Goal: Task Accomplishment & Management: Complete application form

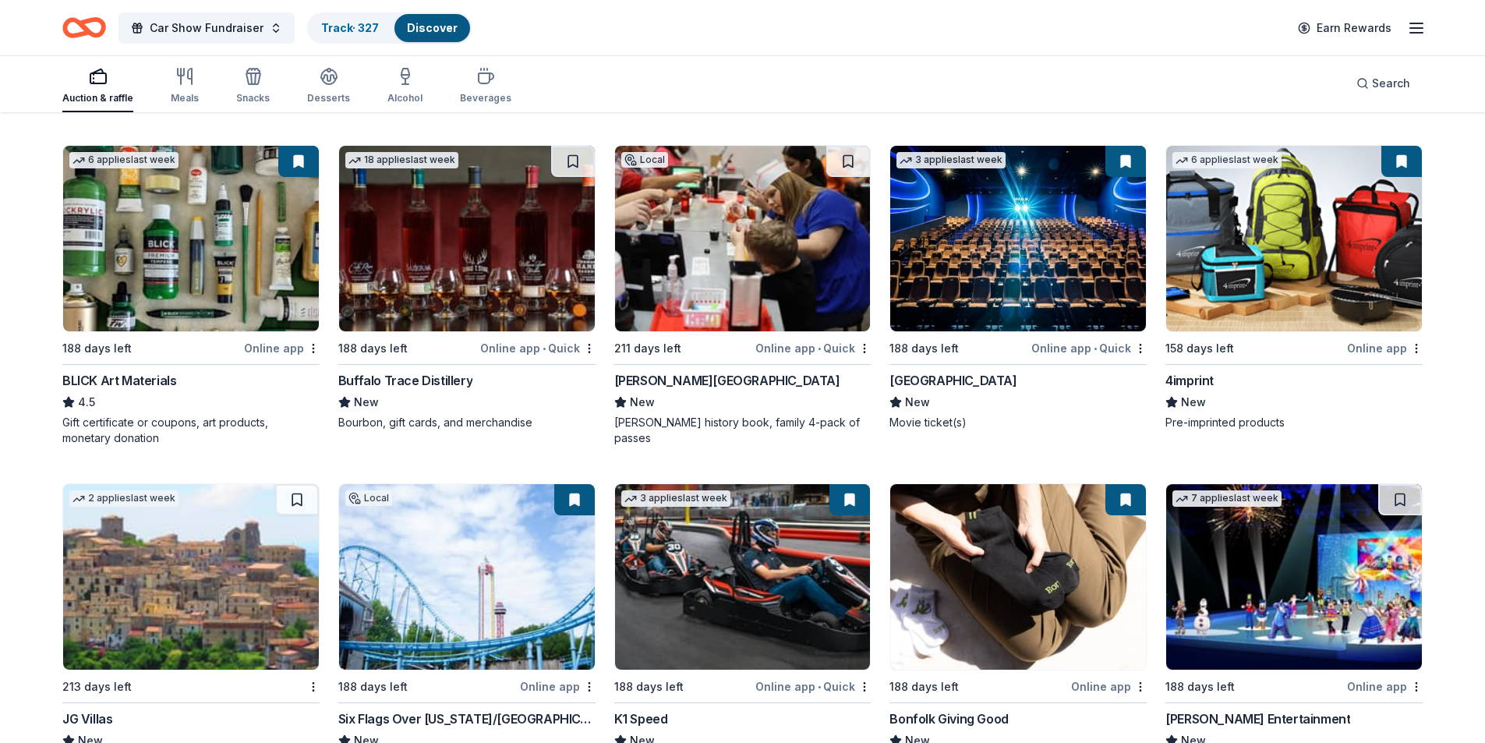
scroll to position [3435, 0]
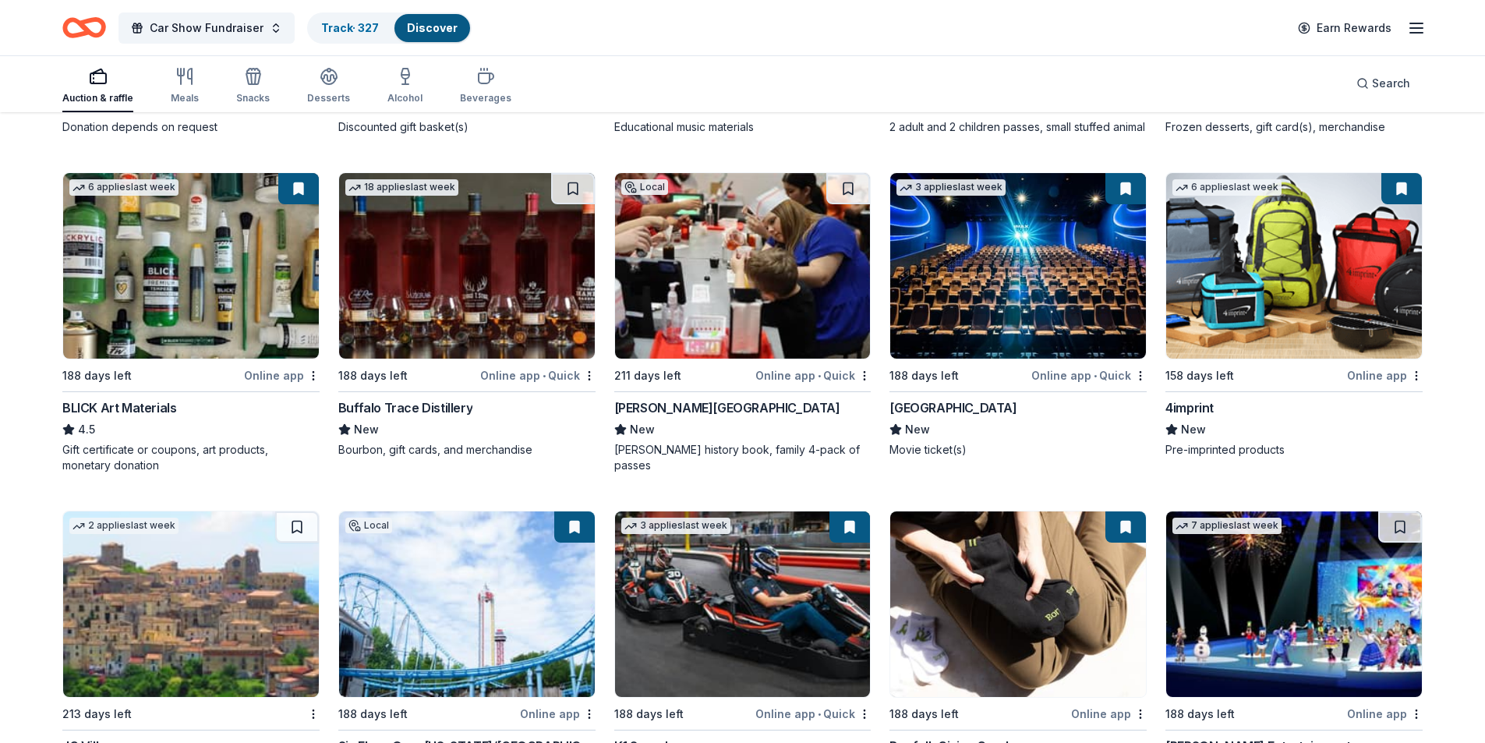
click at [729, 273] on img at bounding box center [743, 266] width 256 height 186
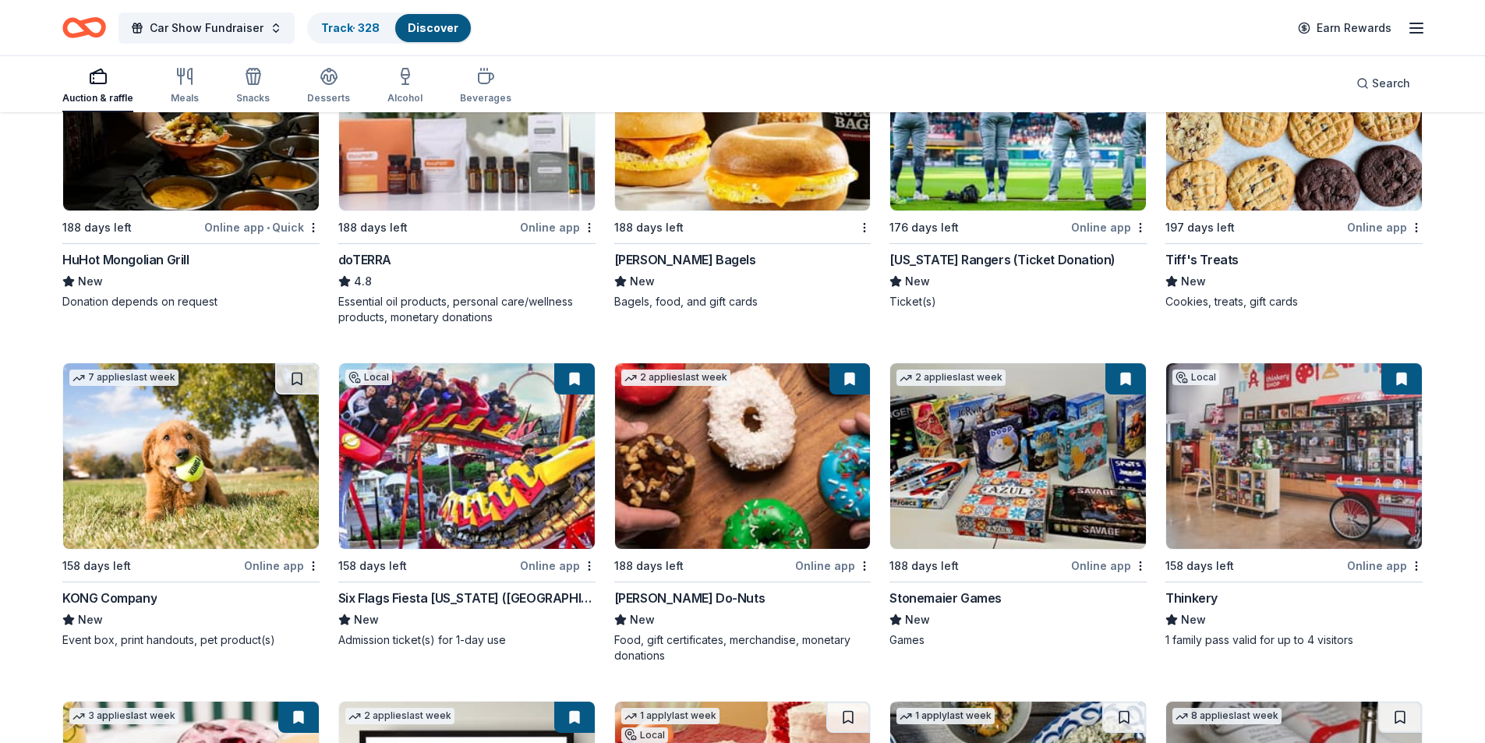
scroll to position [4399, 0]
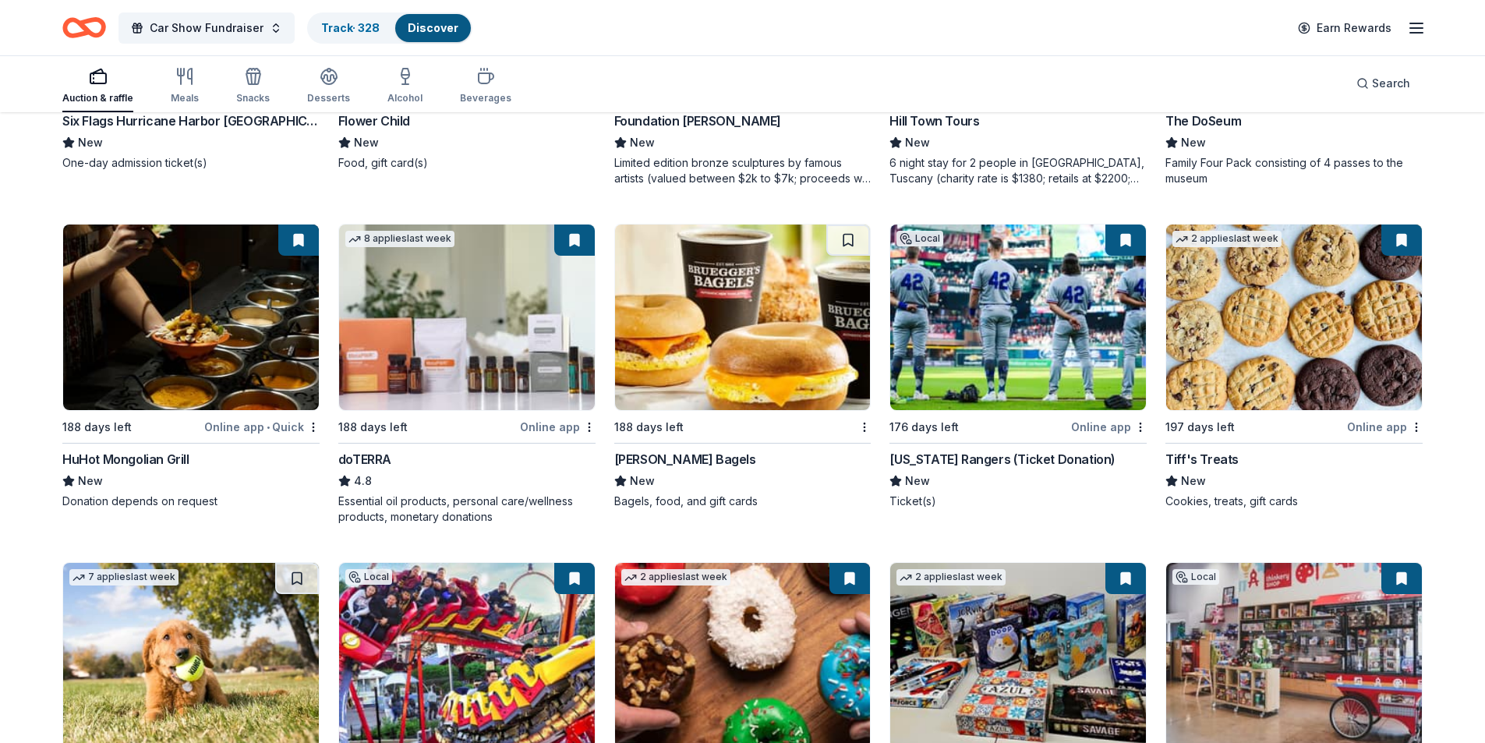
click at [1056, 368] on img at bounding box center [1018, 318] width 256 height 186
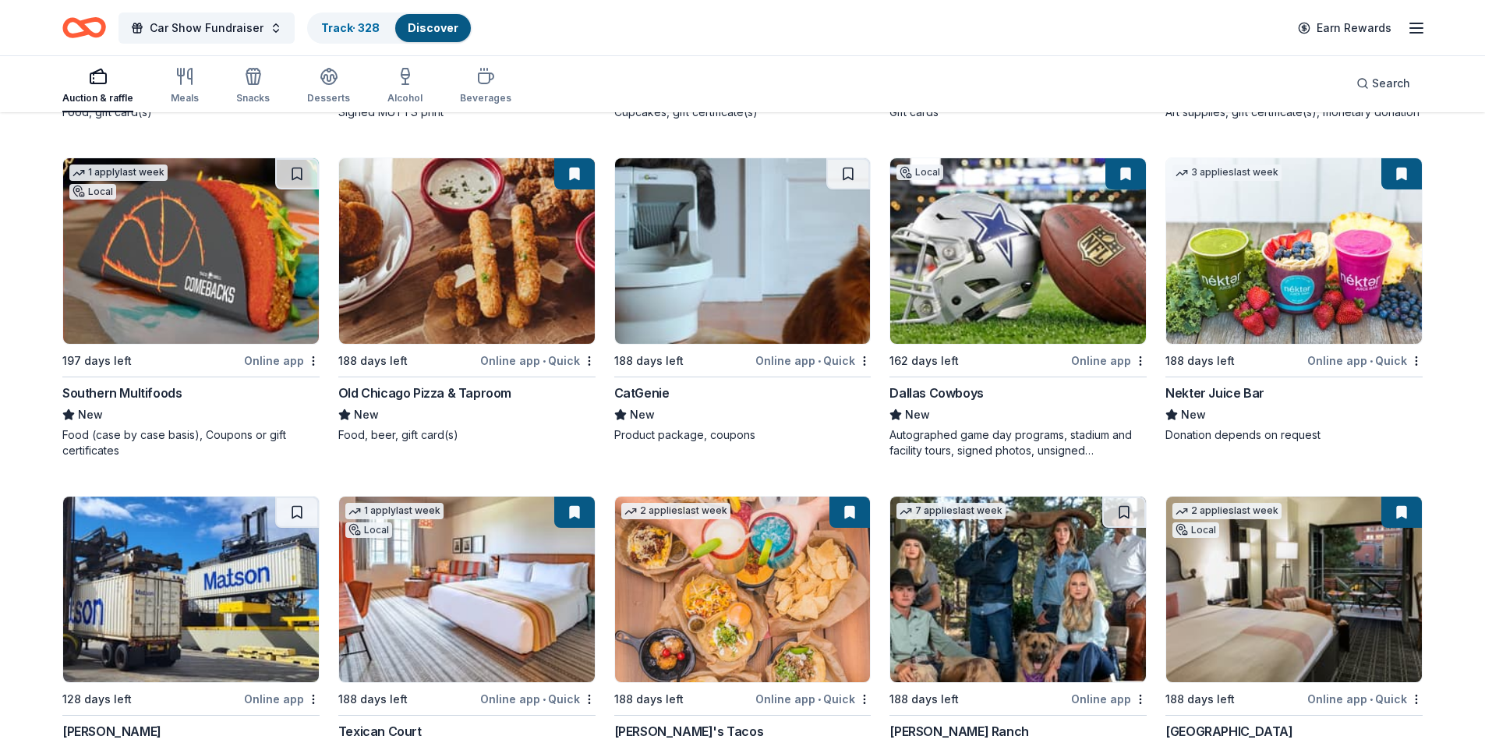
scroll to position [5643, 0]
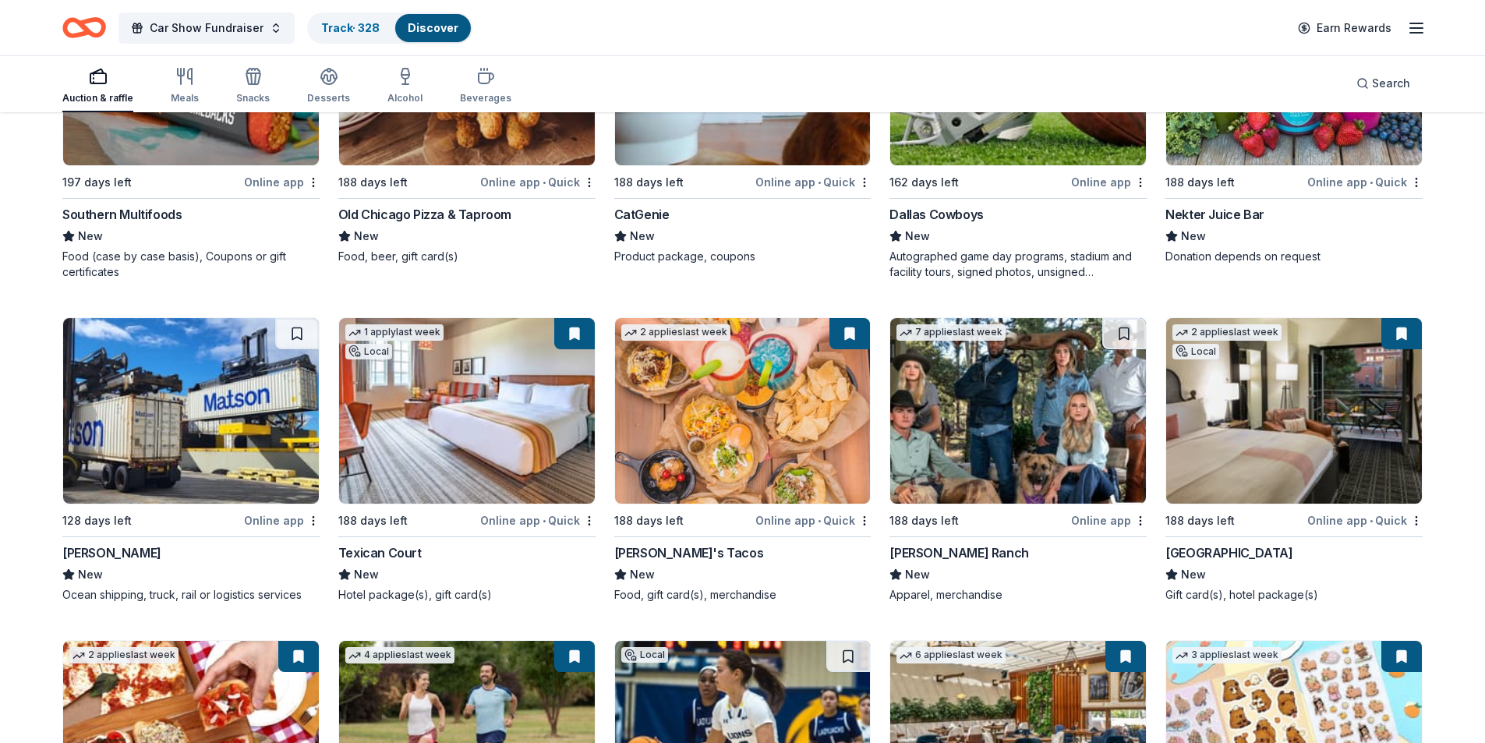
click at [486, 419] on img at bounding box center [467, 411] width 256 height 186
click at [1298, 390] on img at bounding box center [1294, 411] width 256 height 186
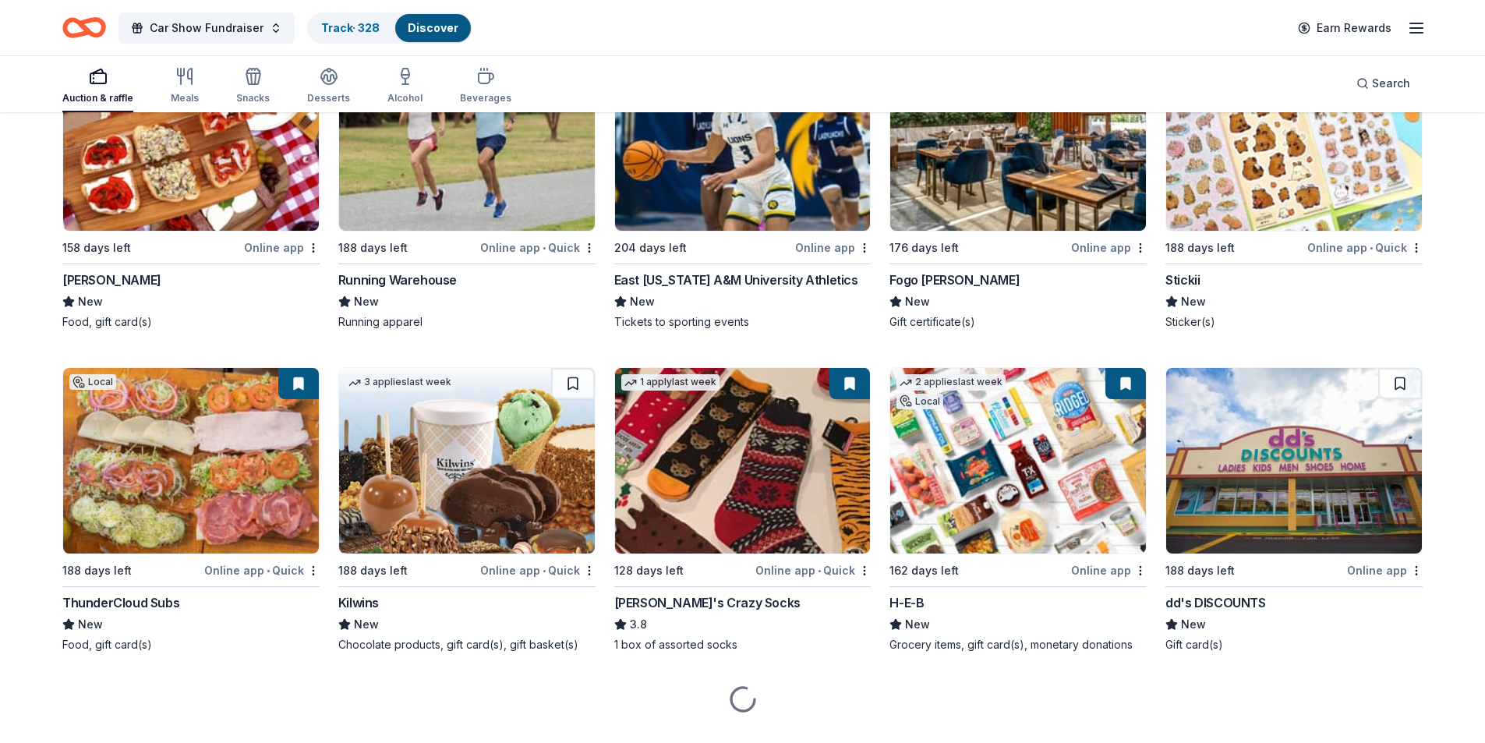
scroll to position [6267, 0]
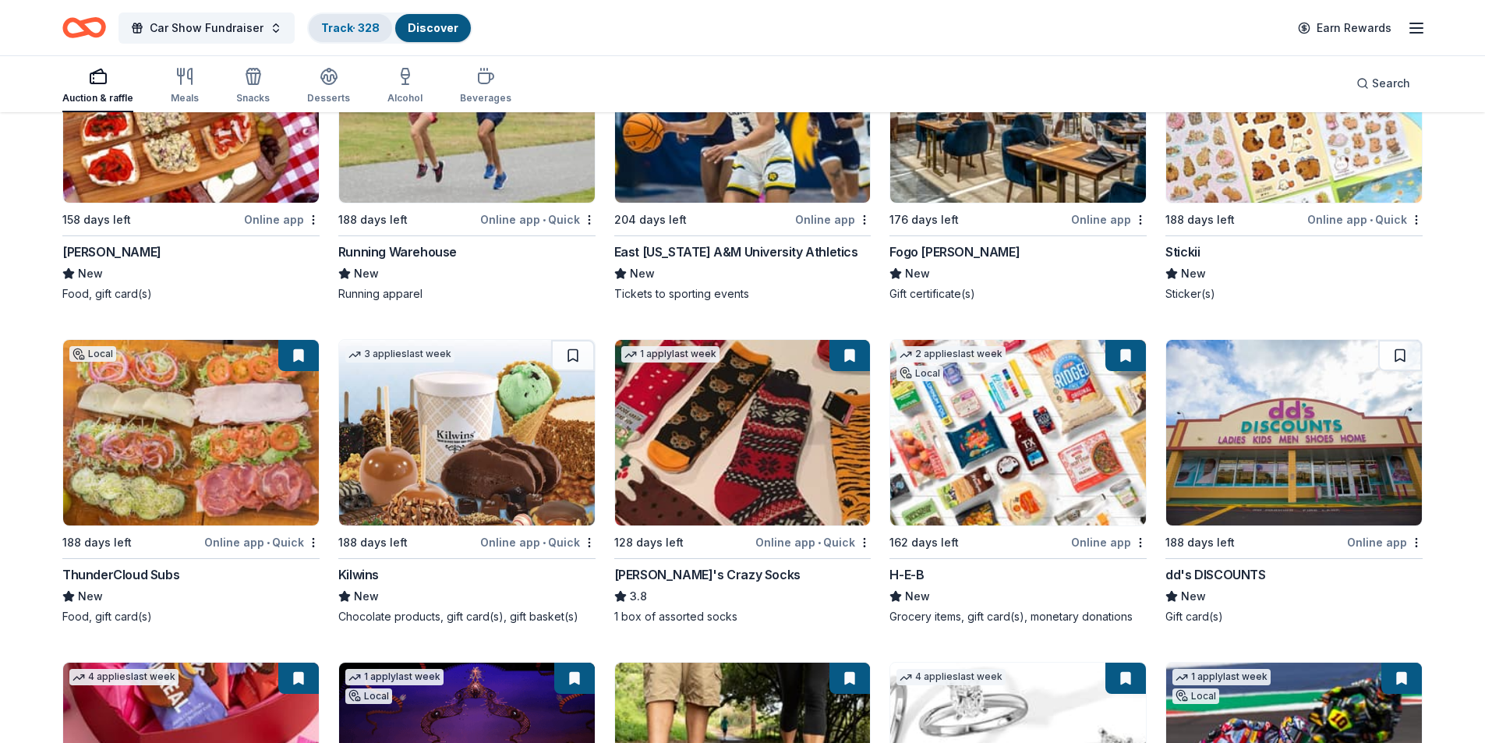
click at [335, 29] on link "Track · 328" at bounding box center [350, 27] width 58 height 13
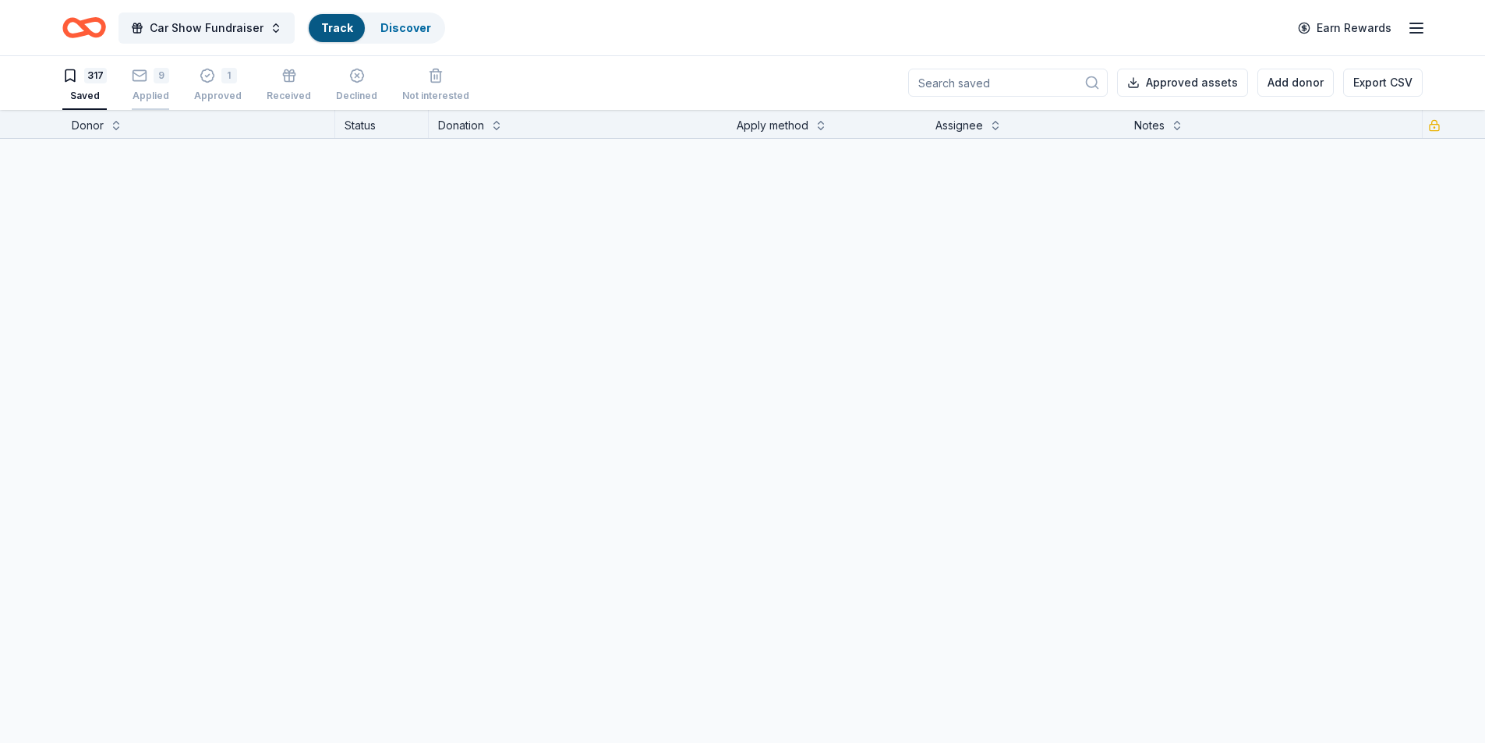
click at [150, 83] on div "9" at bounding box center [150, 76] width 37 height 16
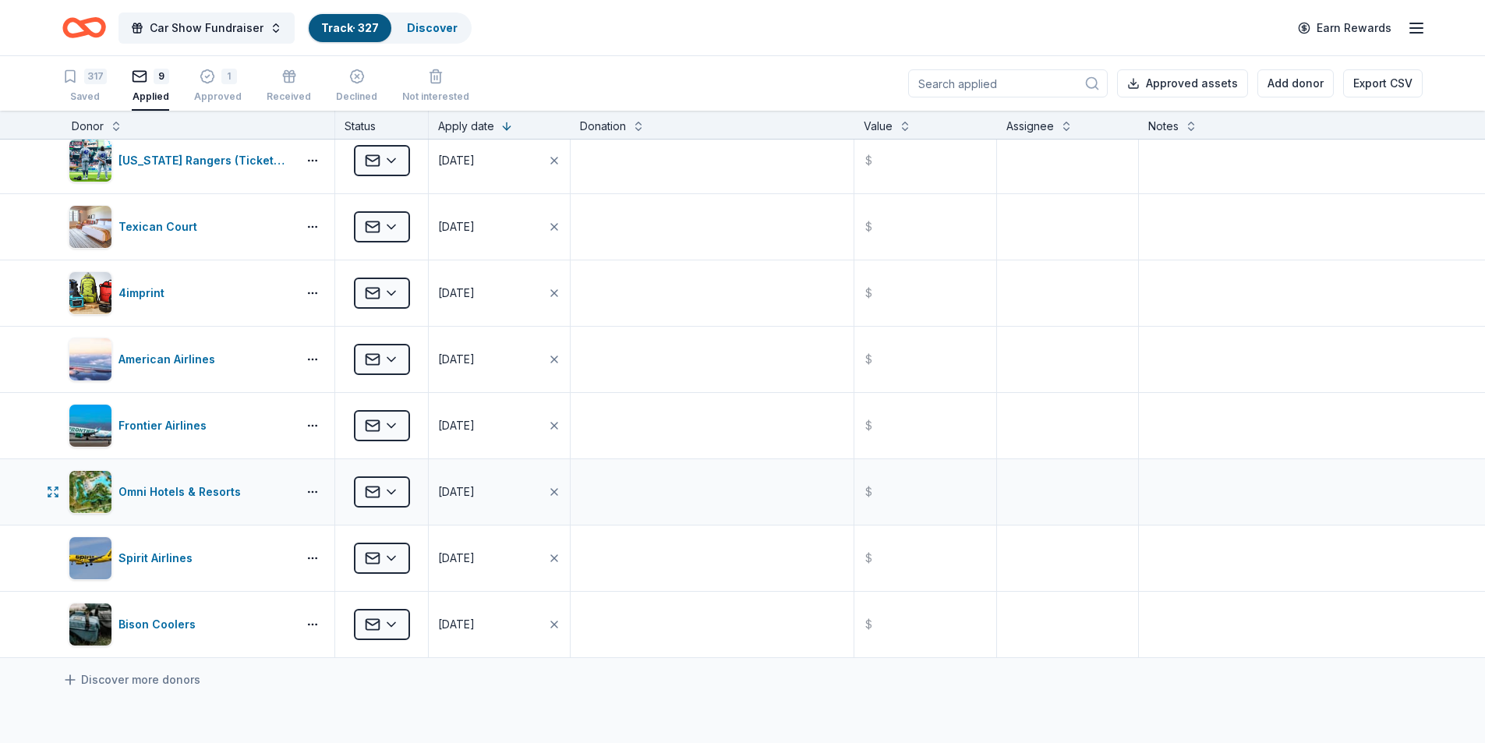
scroll to position [156, 0]
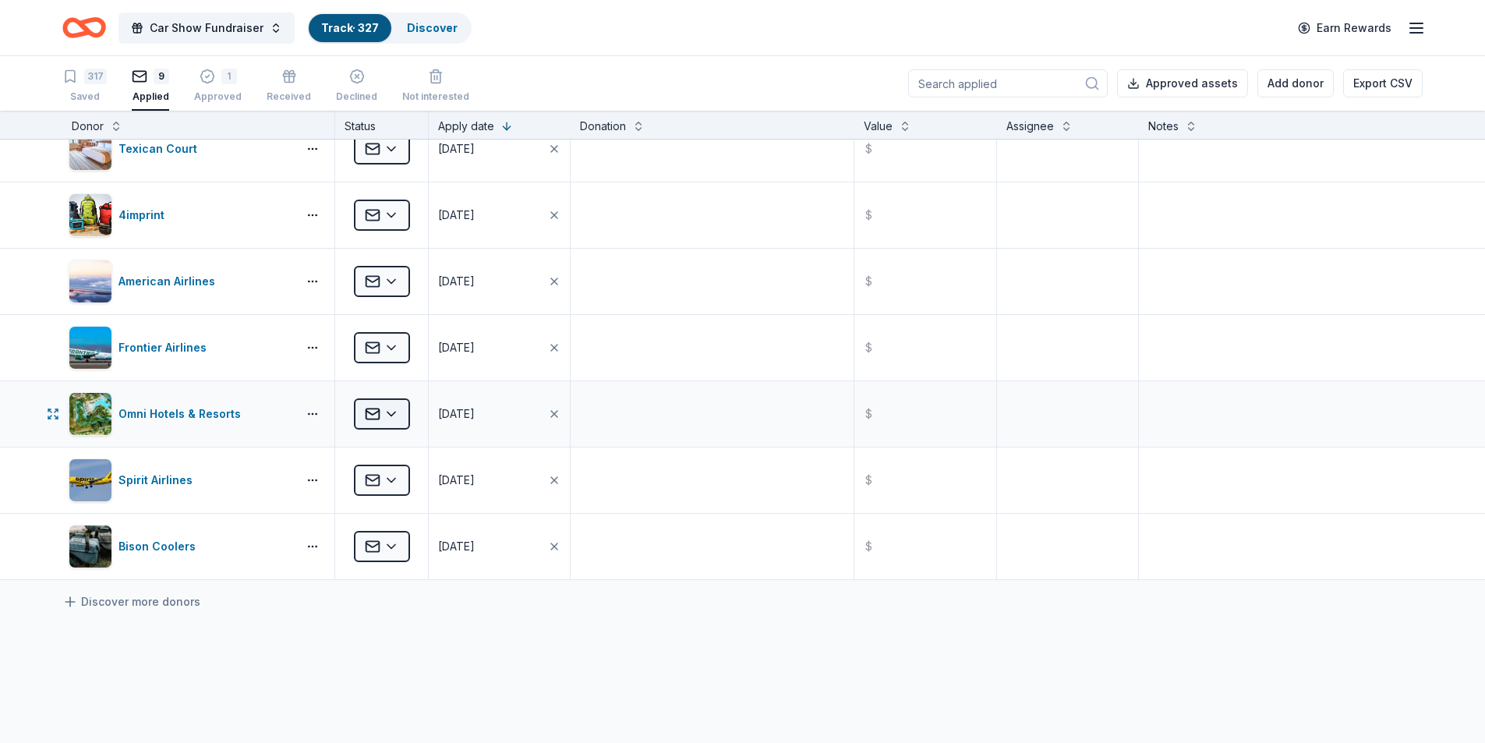
click at [387, 415] on html "Car Show Fundraiser Track · 327 Discover Earn Rewards 317 Saved 9 Applied 1 App…" at bounding box center [742, 371] width 1485 height 743
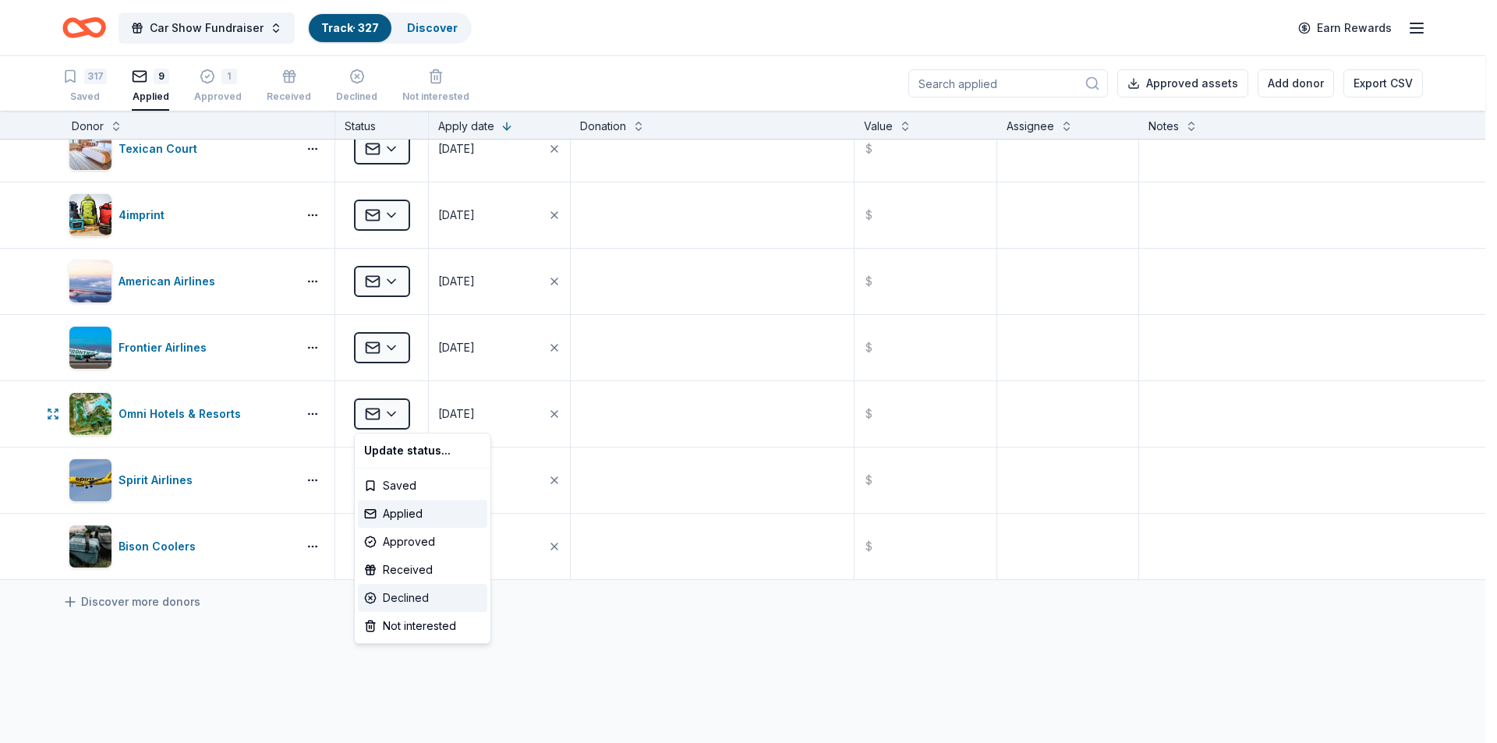
click at [408, 599] on div "Declined" at bounding box center [422, 598] width 129 height 28
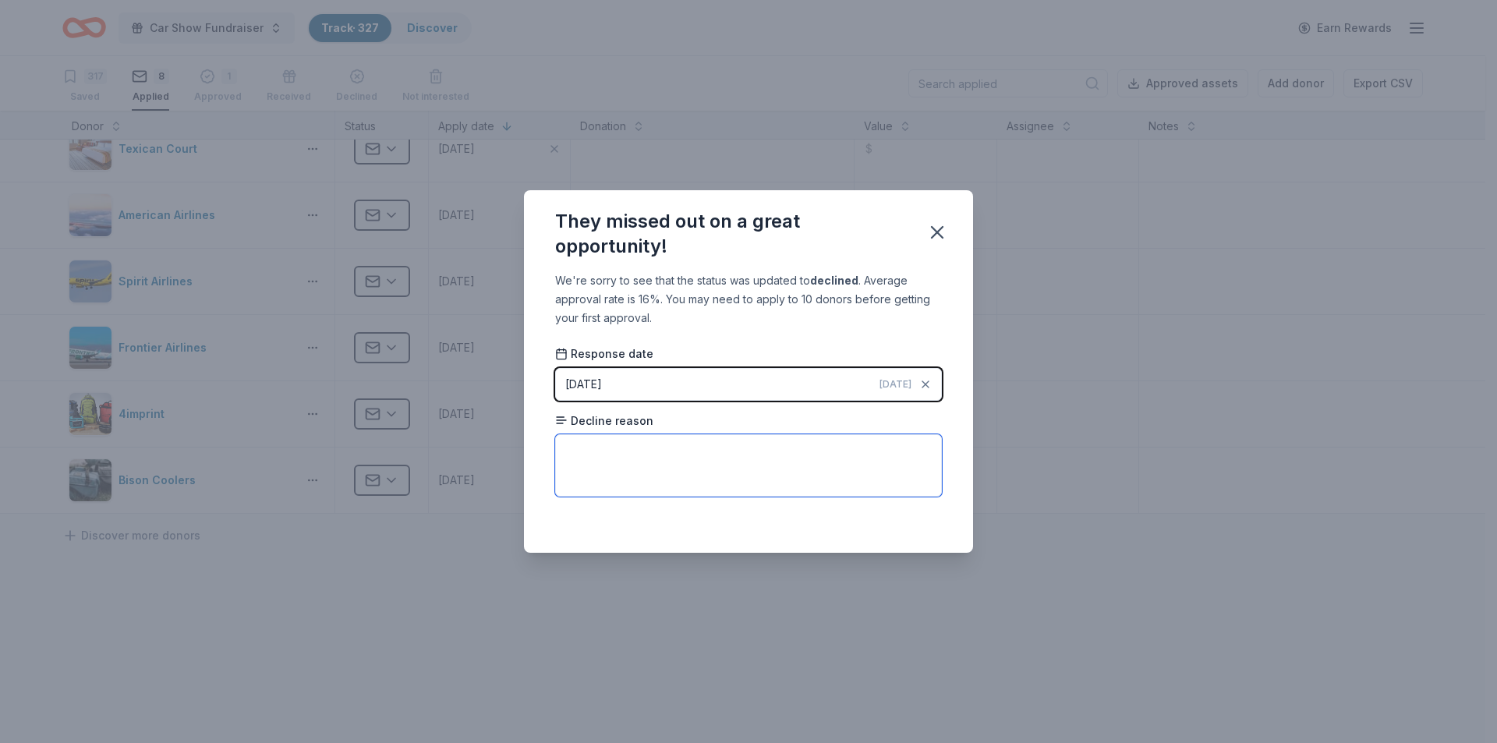
click at [643, 450] on textarea at bounding box center [748, 465] width 387 height 62
type textarea "Already committed funds."
drag, startPoint x: 945, startPoint y: 216, endPoint x: 938, endPoint y: 222, distance: 9.4
click at [940, 220] on div "They missed out on a great opportunity!" at bounding box center [748, 230] width 449 height 81
click at [929, 234] on icon "button" at bounding box center [937, 232] width 22 height 22
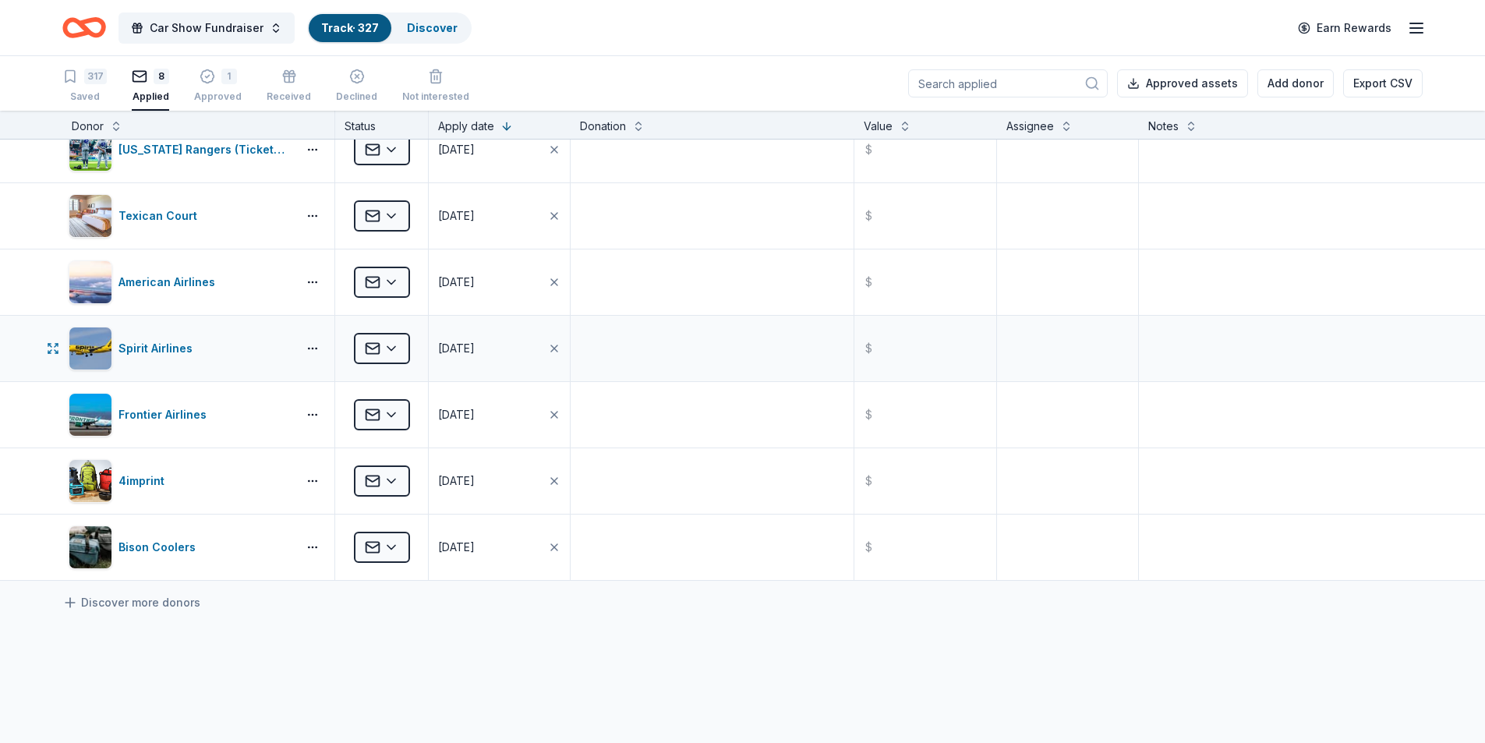
scroll to position [0, 0]
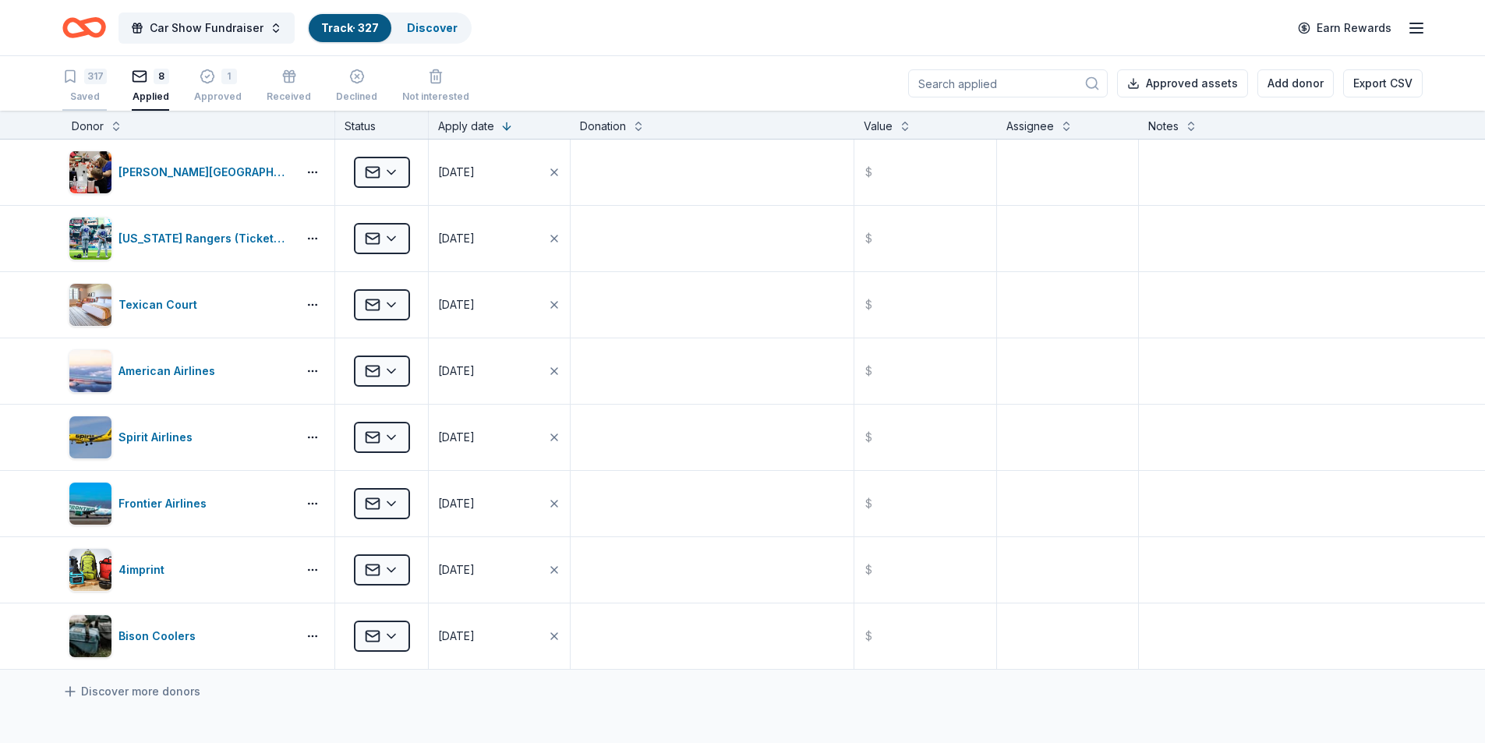
click at [96, 85] on div "317 Saved" at bounding box center [84, 86] width 44 height 34
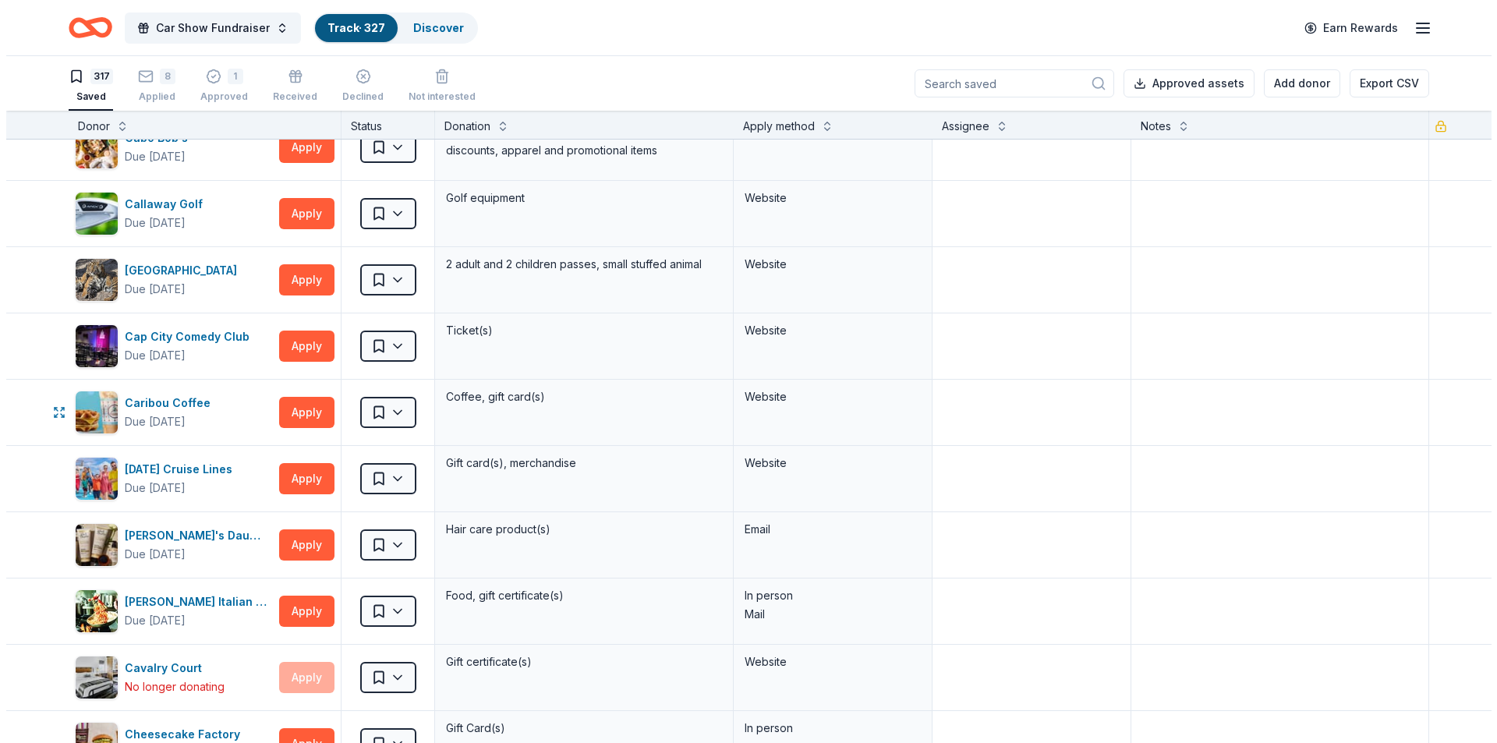
scroll to position [4054, 0]
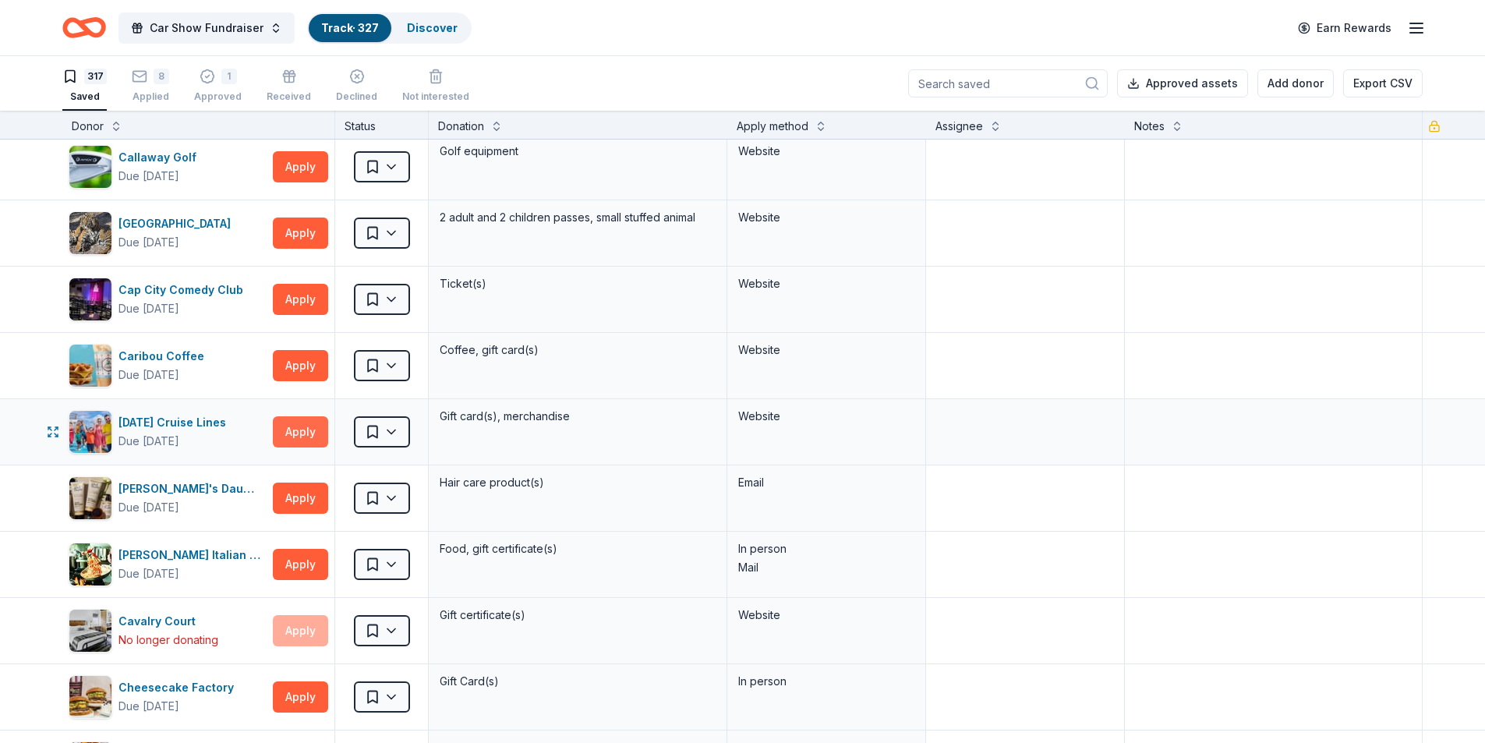
click at [293, 436] on button "Apply" at bounding box center [300, 431] width 55 height 31
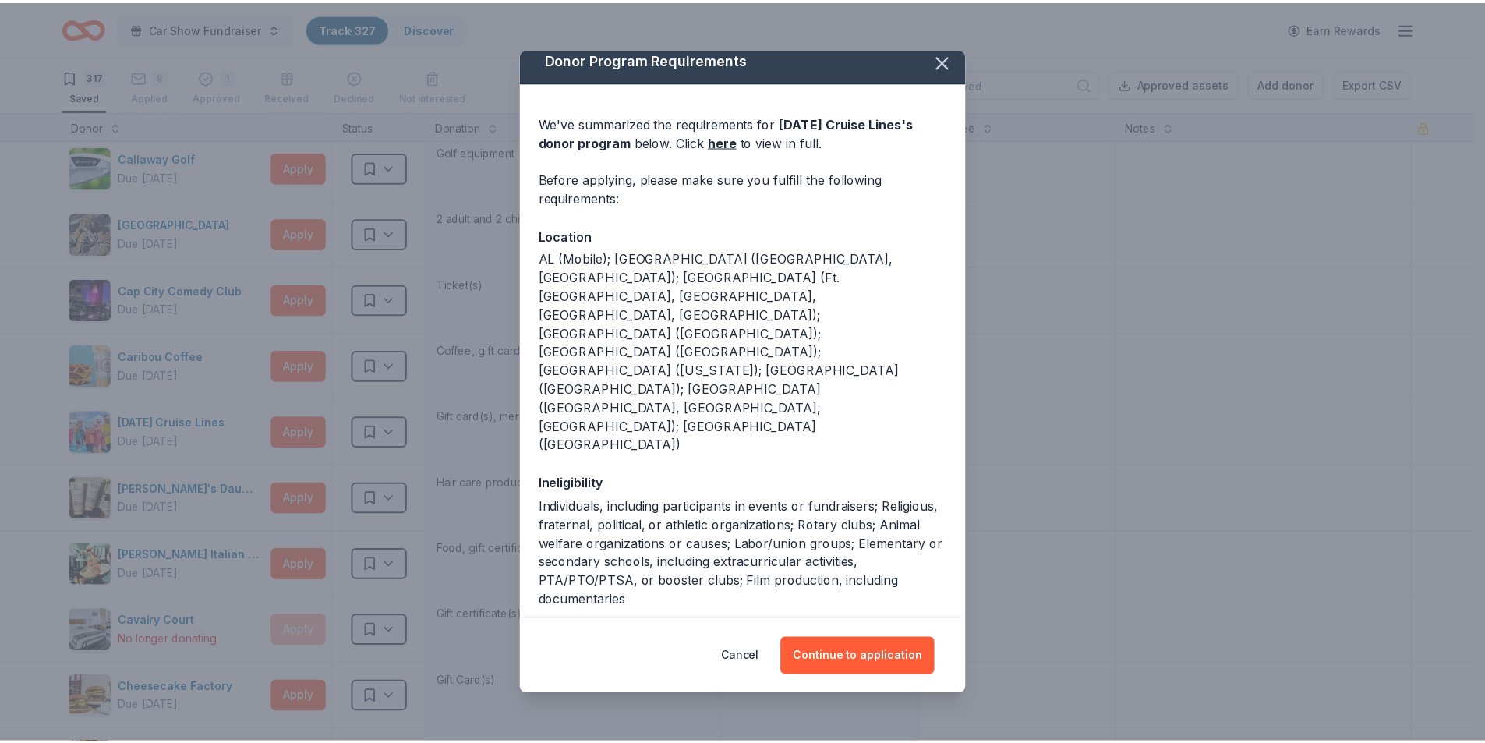
scroll to position [14, 0]
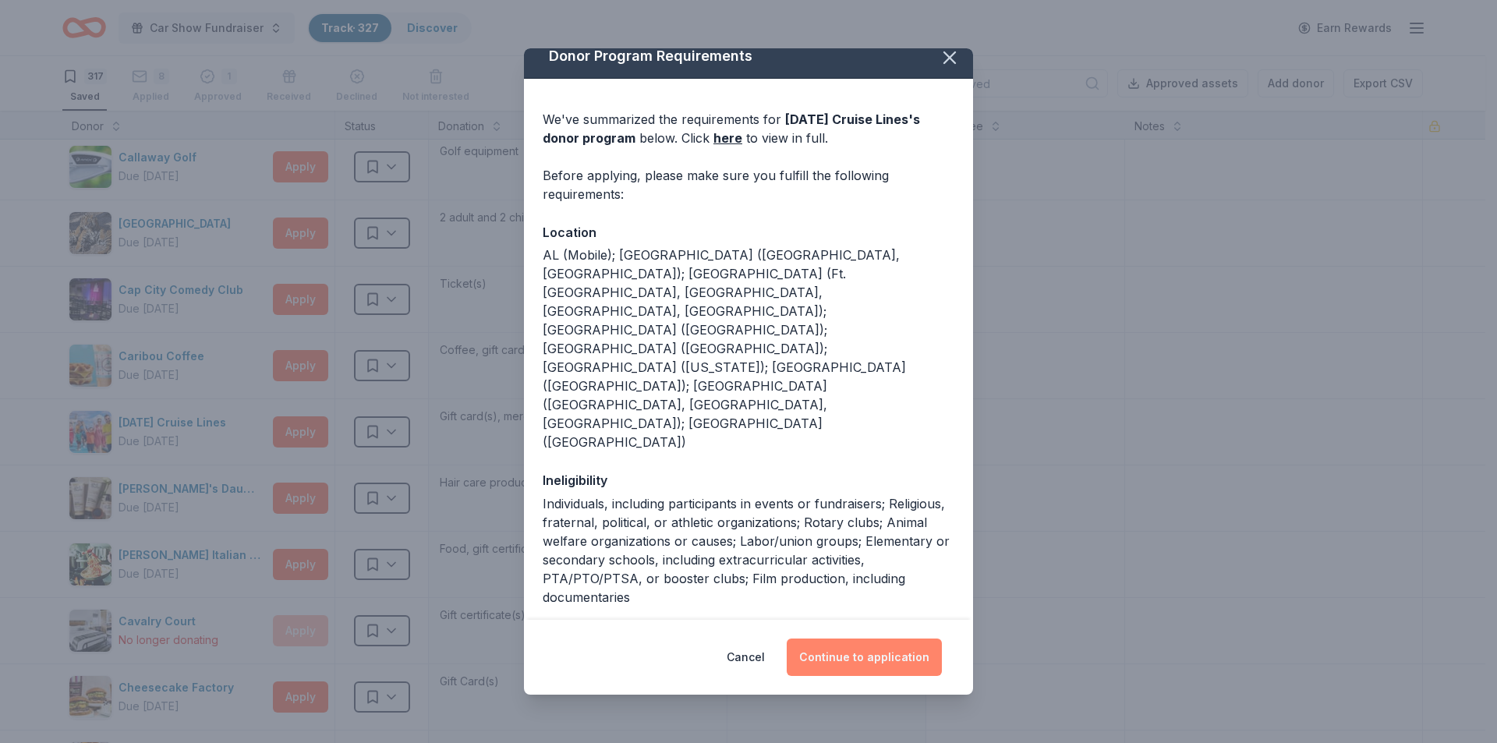
click at [843, 652] on button "Continue to application" at bounding box center [864, 656] width 155 height 37
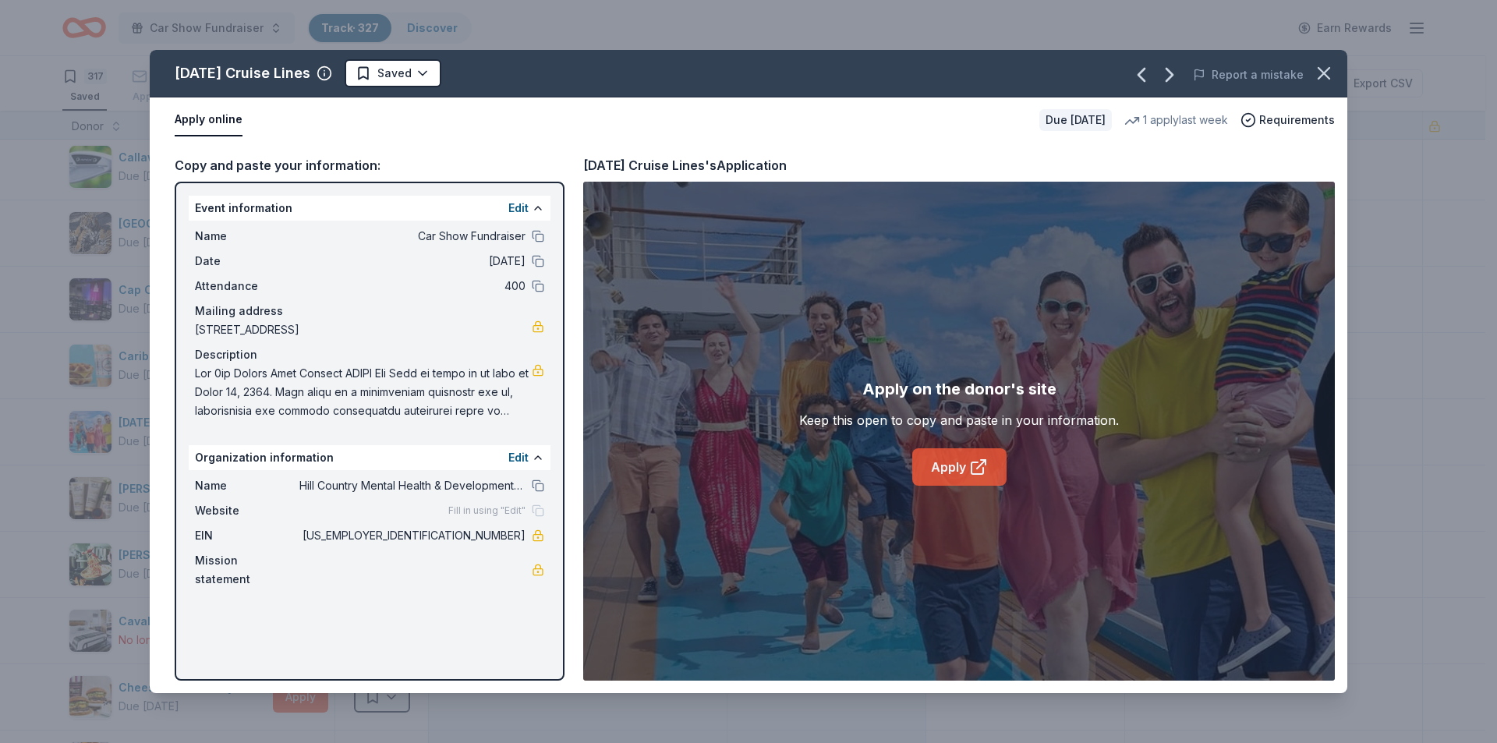
click at [967, 469] on link "Apply" at bounding box center [959, 466] width 94 height 37
click at [405, 72] on html "Car Show Fundraiser Track · 327 Discover Earn Rewards 317 Saved 8 Applied 1 App…" at bounding box center [748, 371] width 1497 height 743
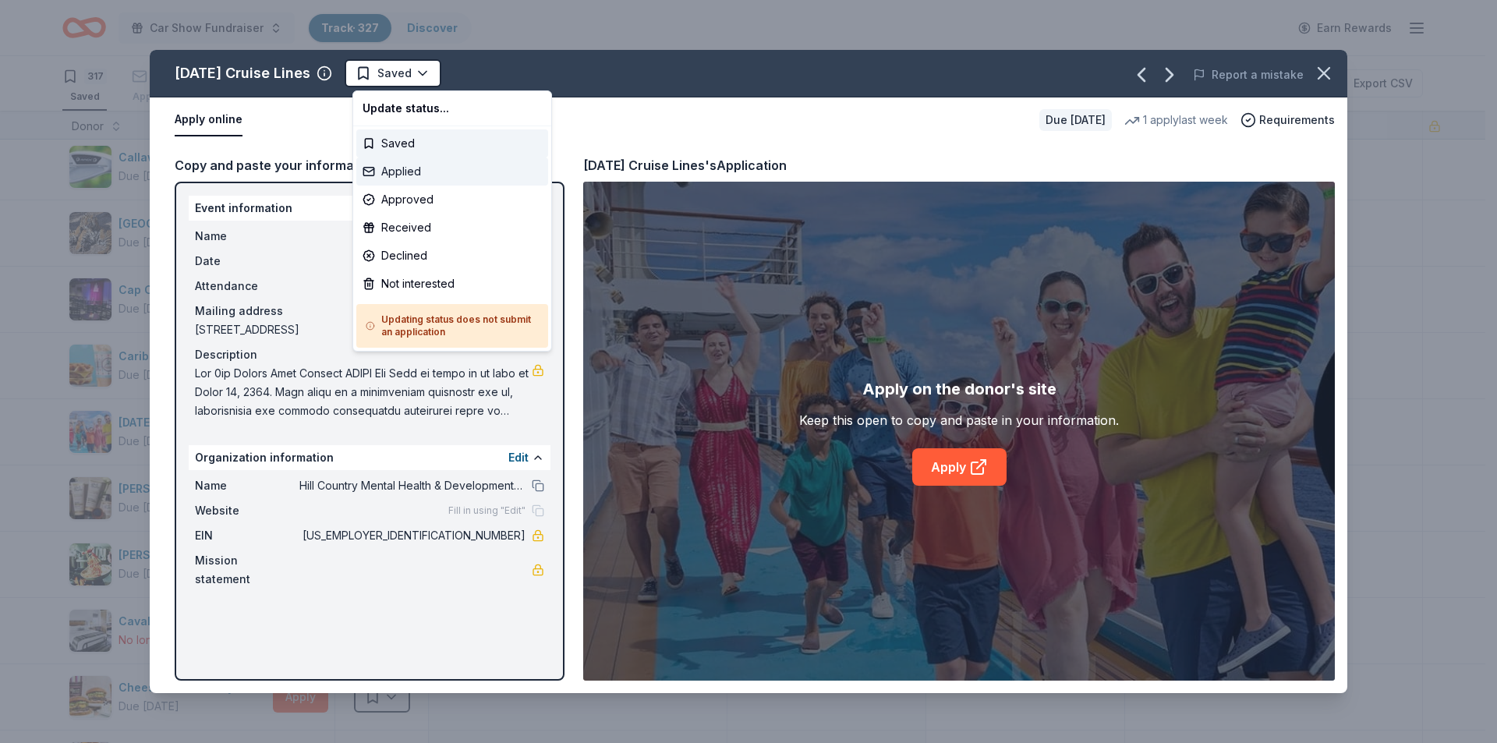
click at [398, 174] on div "Applied" at bounding box center [452, 171] width 192 height 28
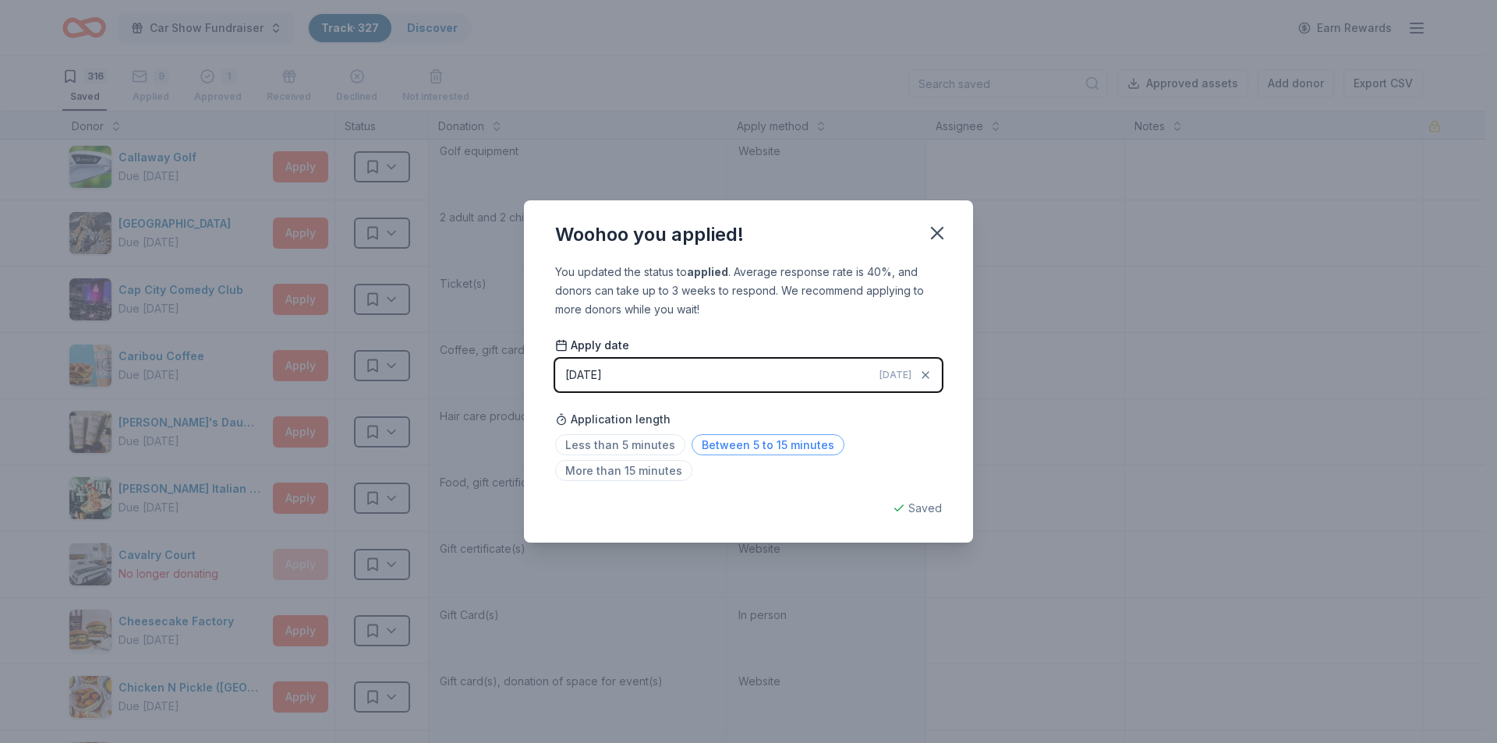
click at [726, 440] on span "Between 5 to 15 minutes" at bounding box center [767, 444] width 153 height 21
click at [942, 220] on button "button" at bounding box center [937, 233] width 34 height 34
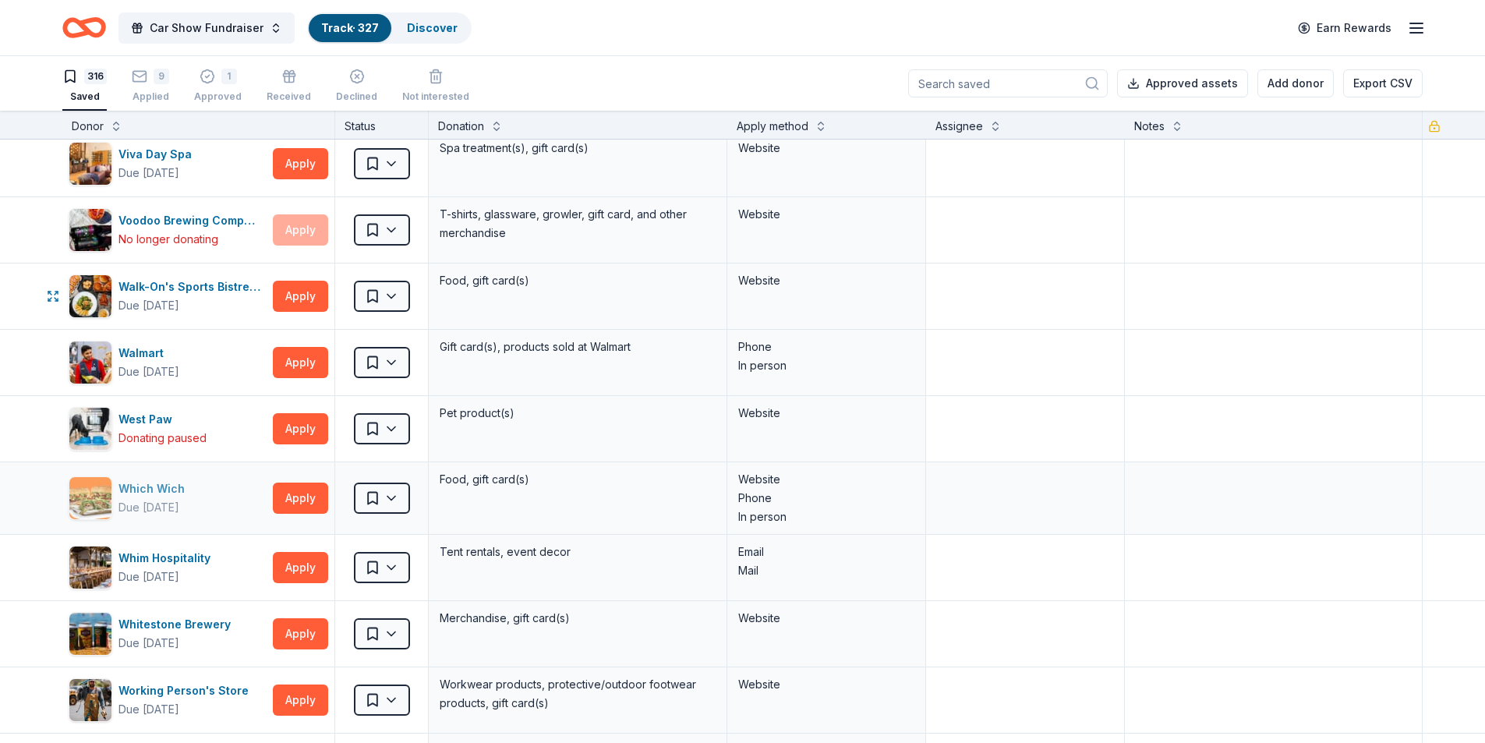
scroll to position [20658, 0]
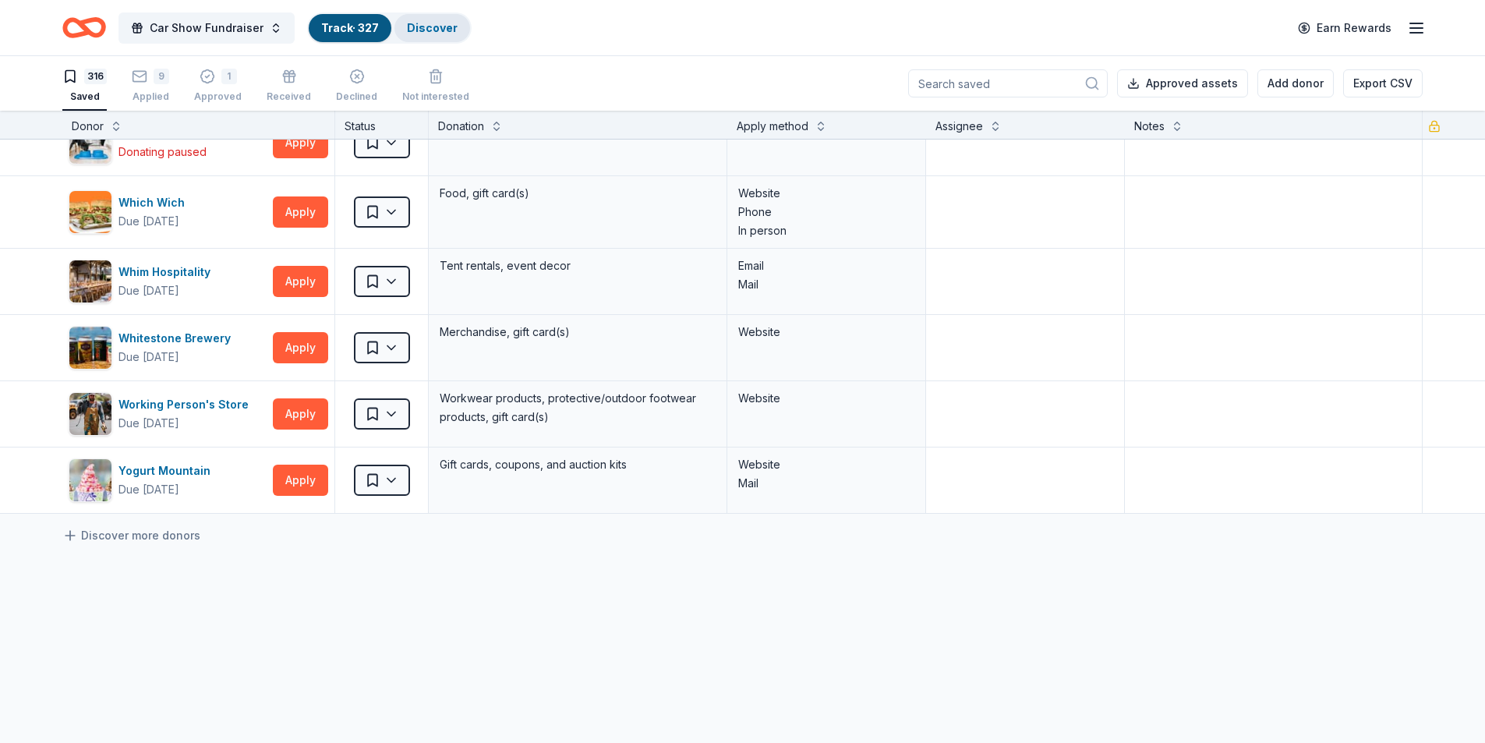
click at [428, 32] on link "Discover" at bounding box center [432, 27] width 51 height 13
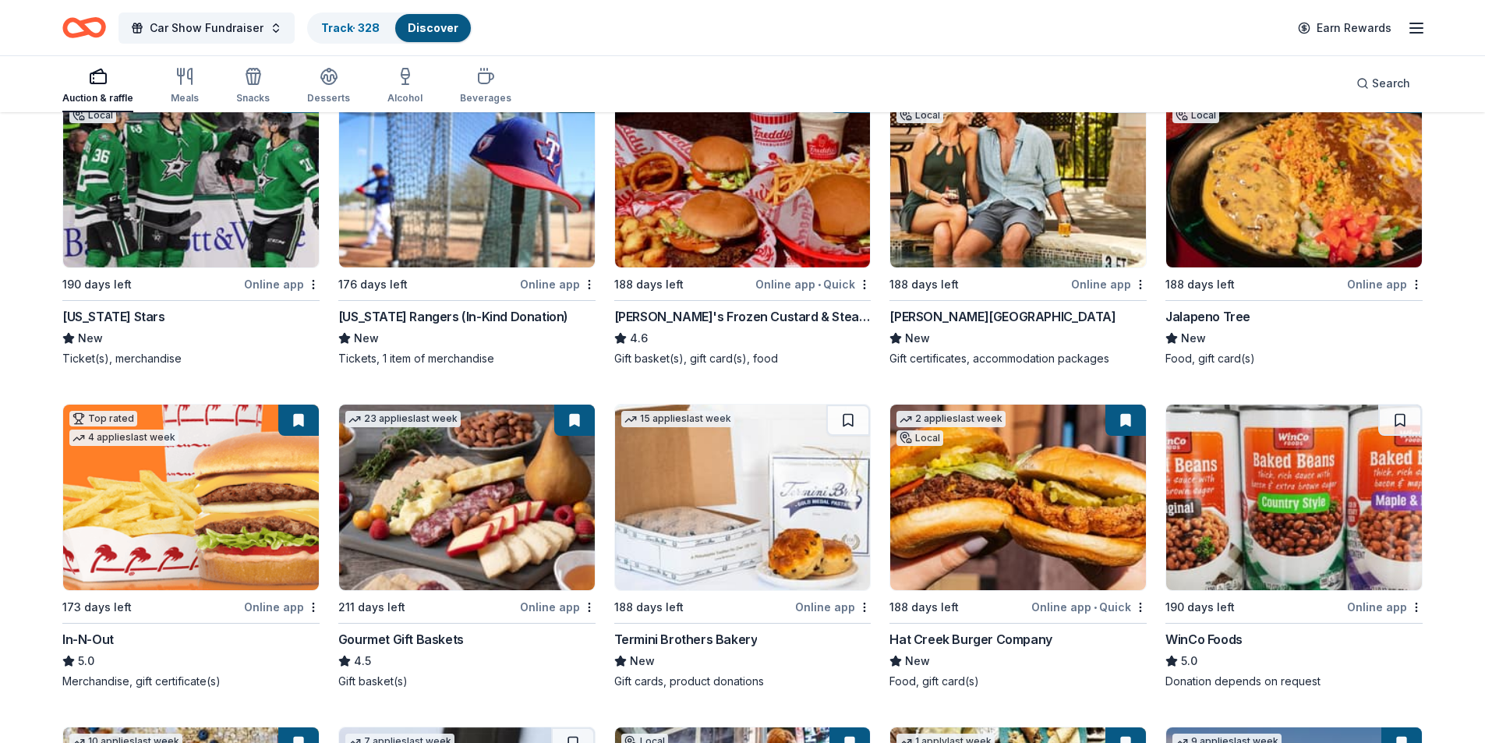
scroll to position [1481, 0]
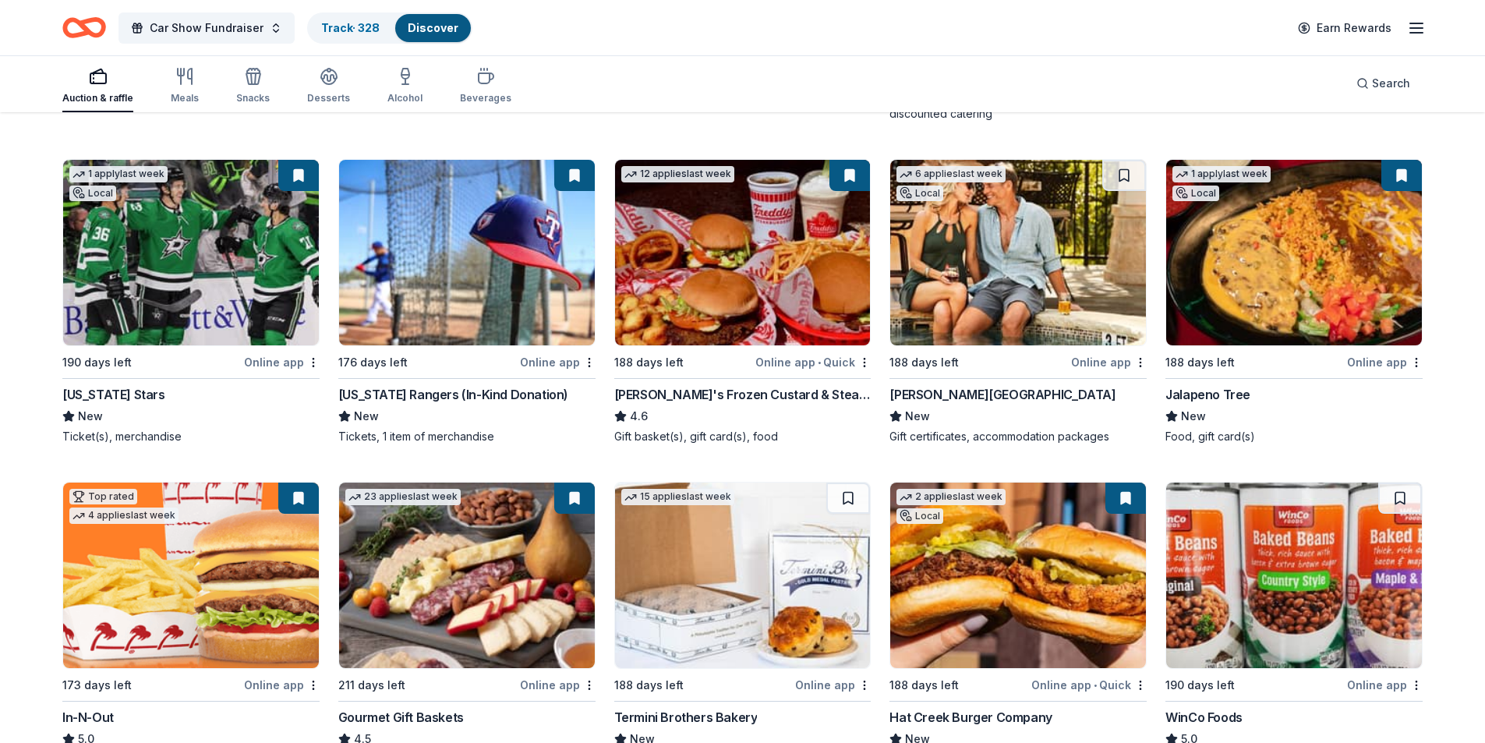
click at [217, 329] on img at bounding box center [191, 253] width 256 height 186
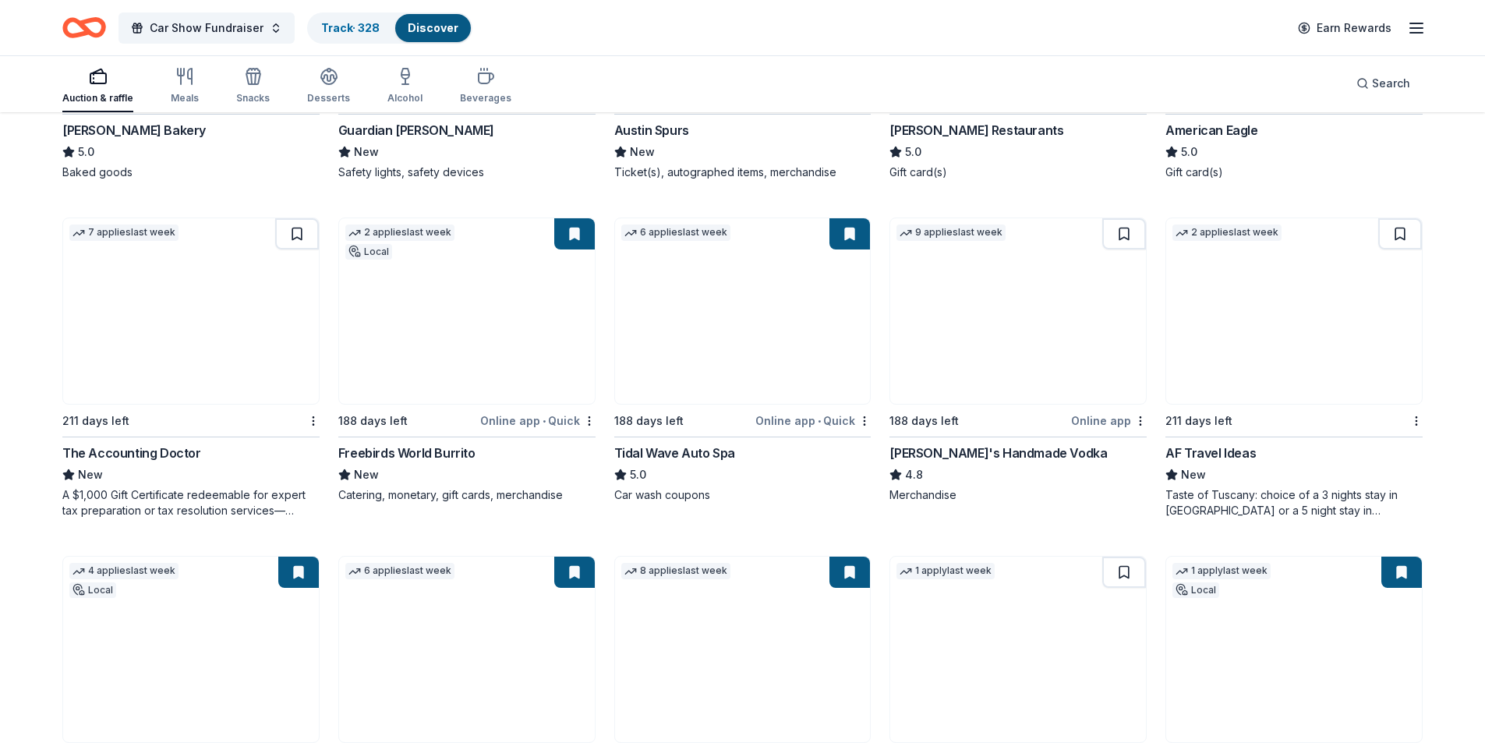
scroll to position [2183, 0]
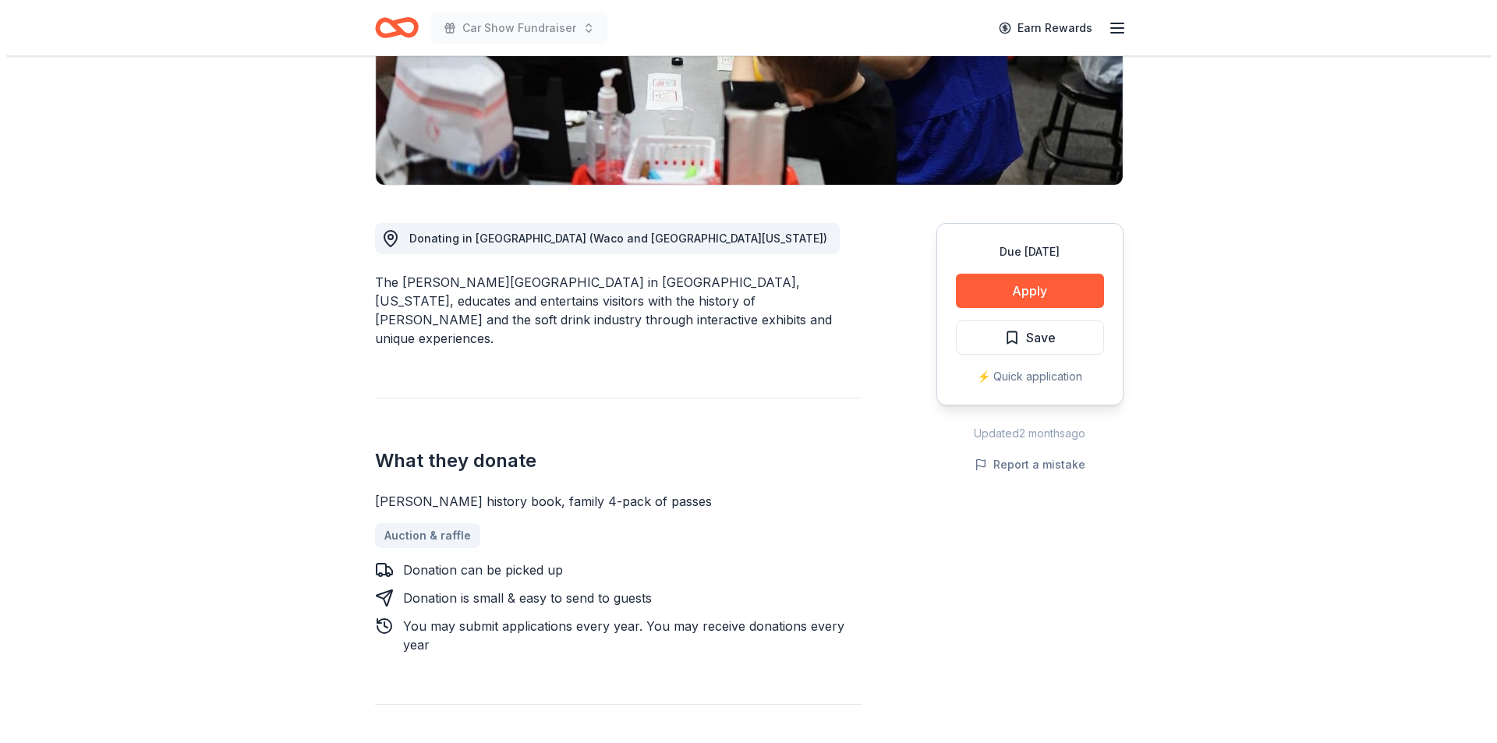
scroll to position [468, 0]
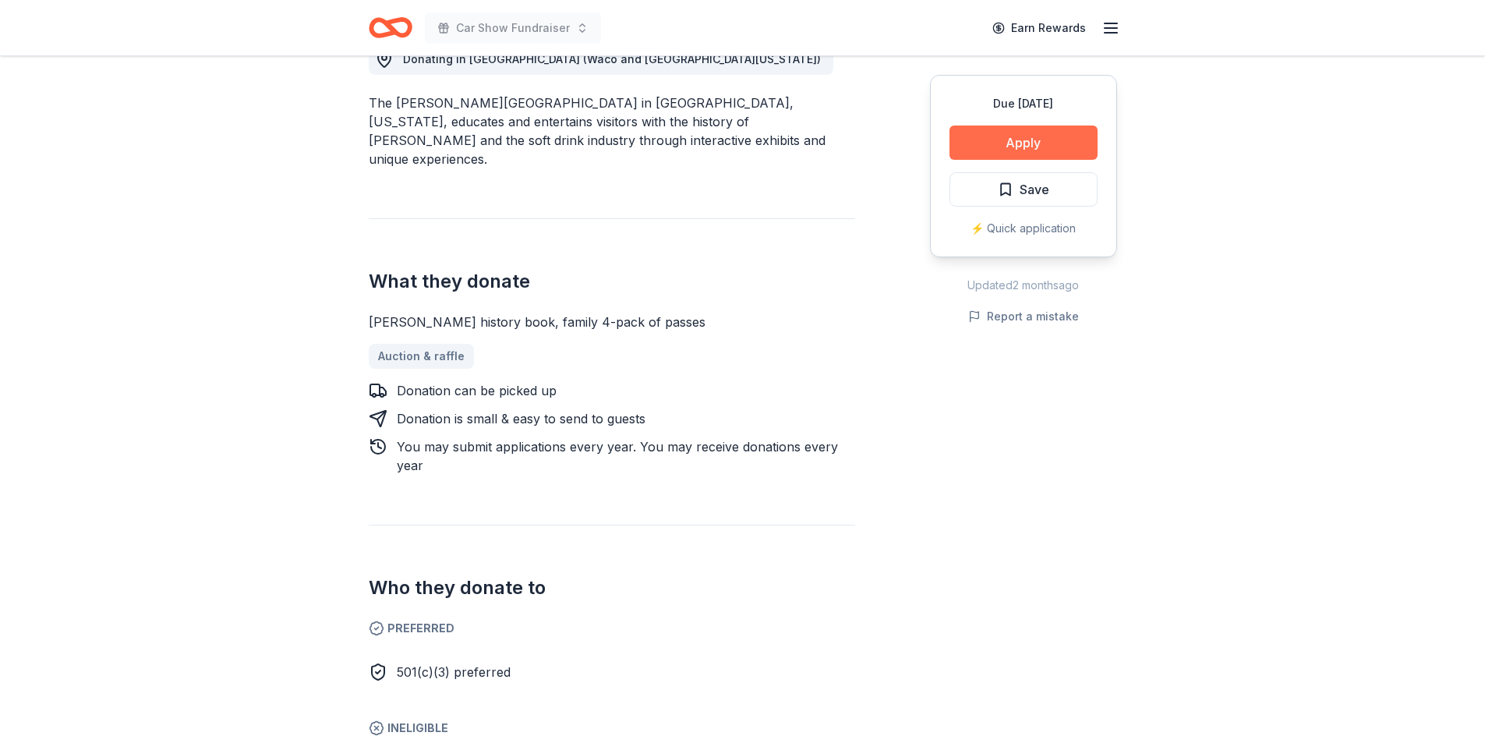
click at [1009, 143] on button "Apply" at bounding box center [1023, 143] width 148 height 34
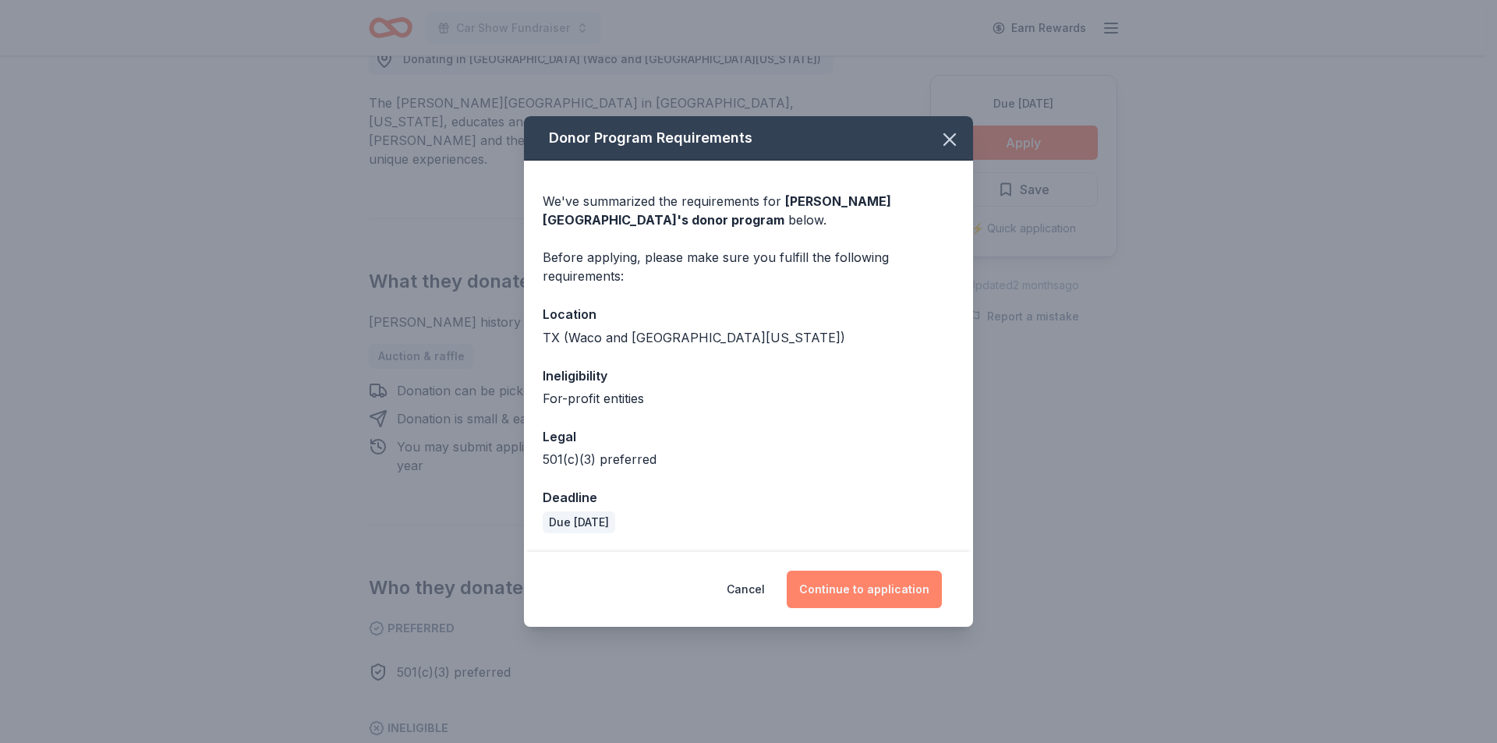
click at [856, 595] on button "Continue to application" at bounding box center [864, 589] width 155 height 37
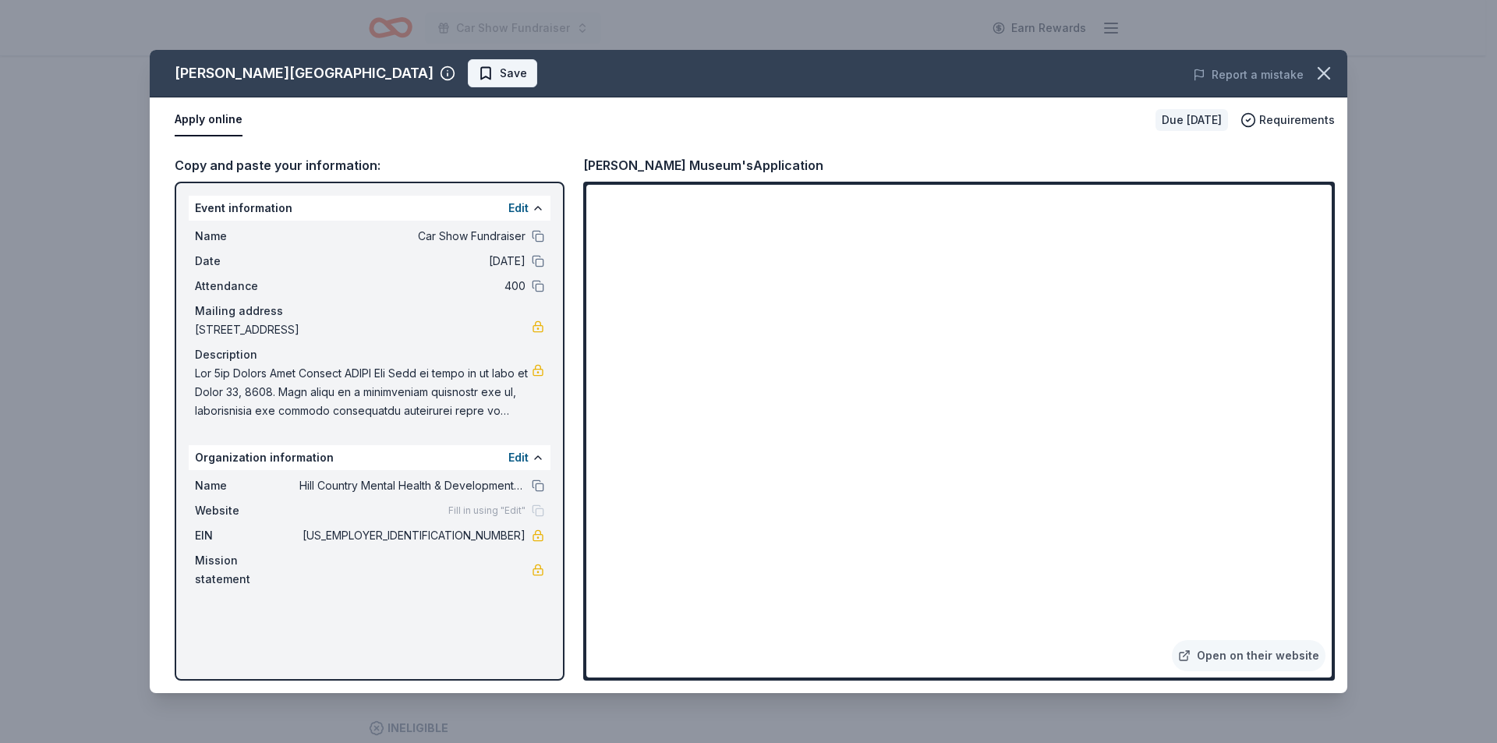
click at [500, 74] on span "Save" at bounding box center [513, 73] width 27 height 19
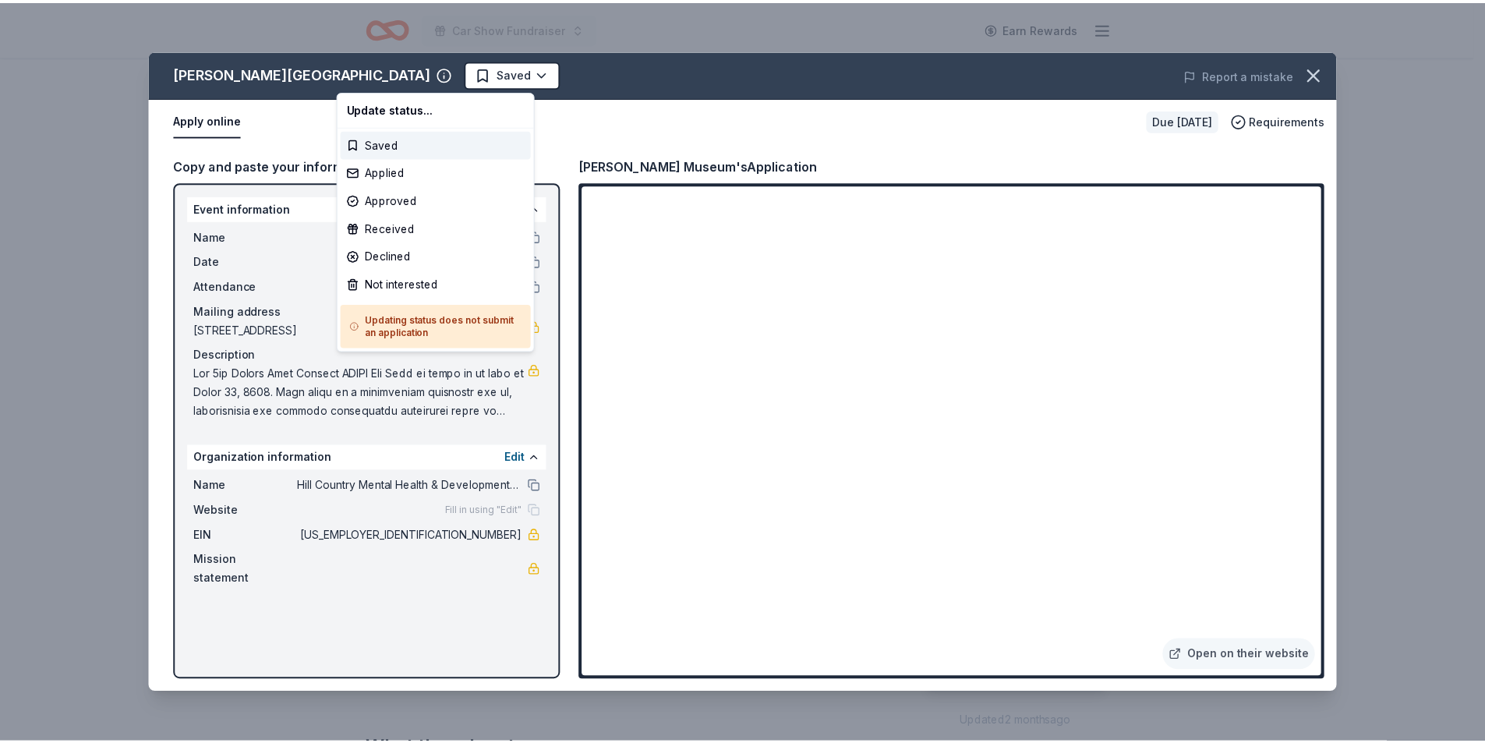
scroll to position [0, 0]
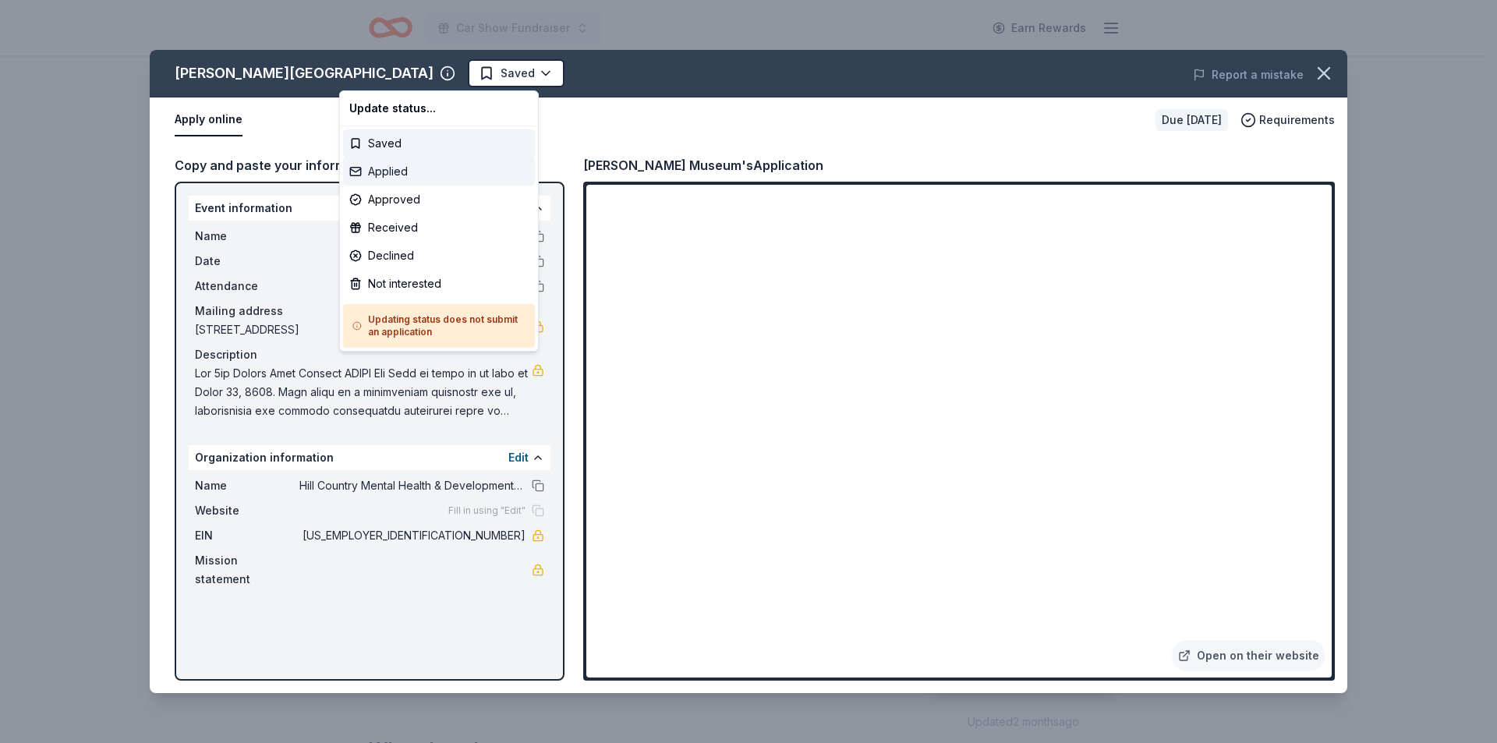
click at [389, 171] on div "Applied" at bounding box center [439, 171] width 192 height 28
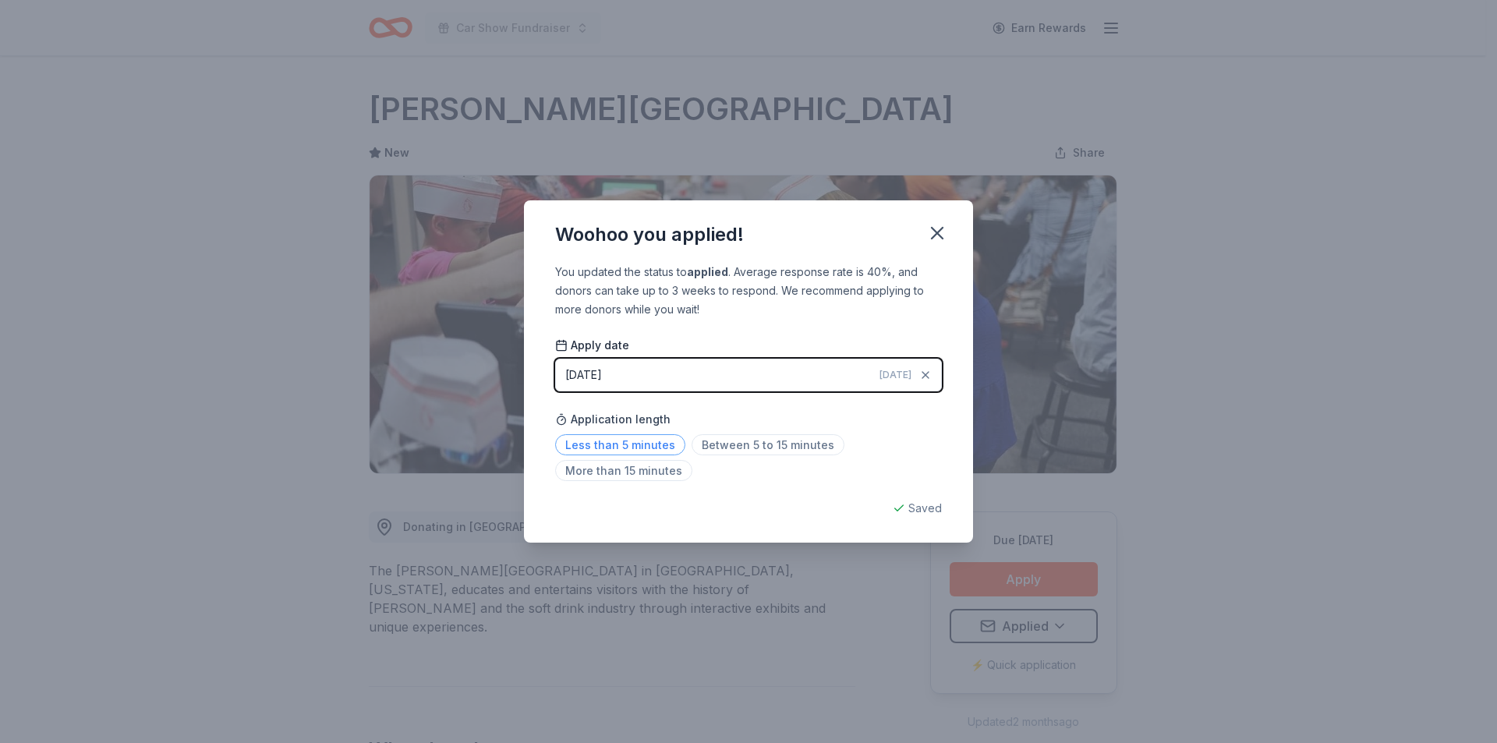
click at [617, 440] on span "Less than 5 minutes" at bounding box center [620, 444] width 130 height 21
click at [928, 244] on button "button" at bounding box center [937, 233] width 34 height 34
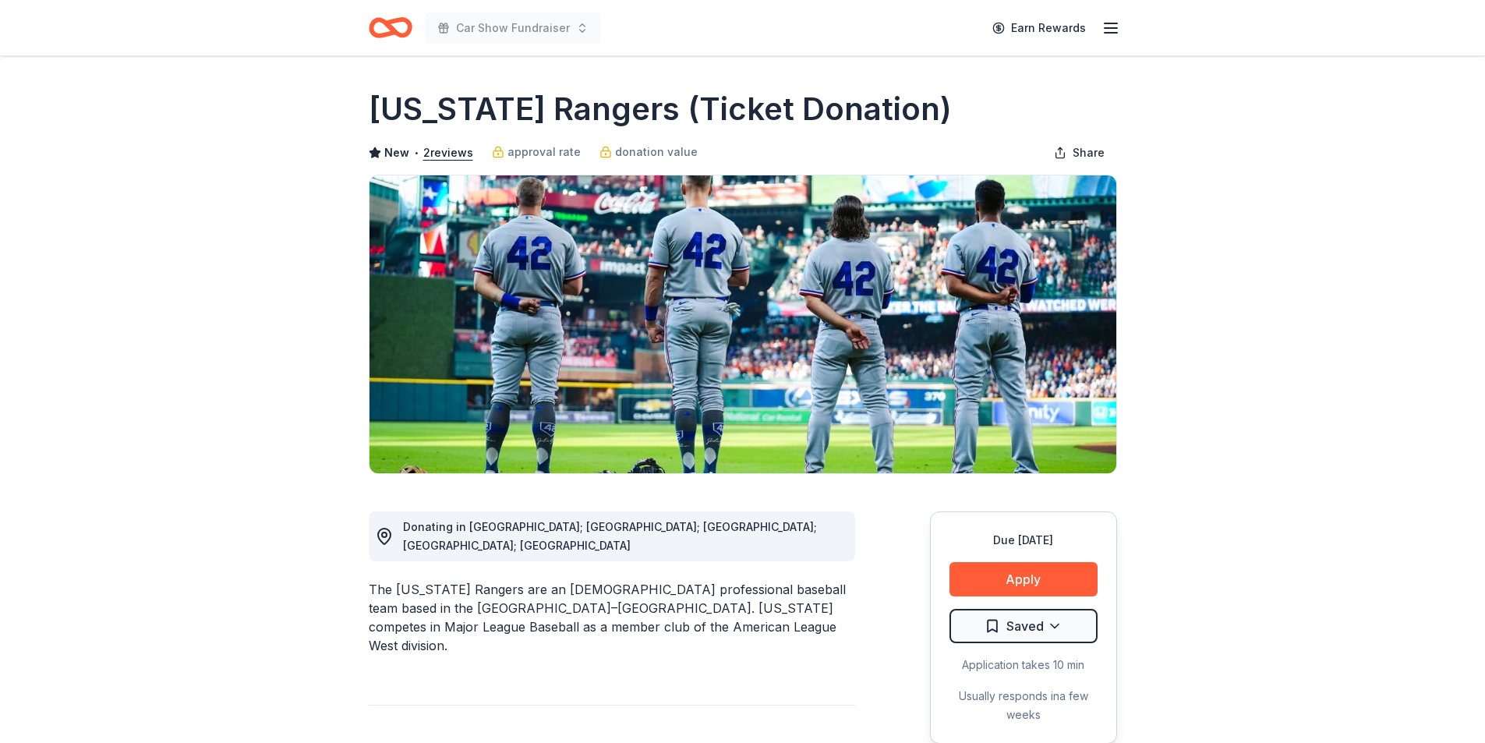
click at [545, 591] on div "The Texas Rangers are an American professional baseball team based in the Dalla…" at bounding box center [612, 617] width 486 height 75
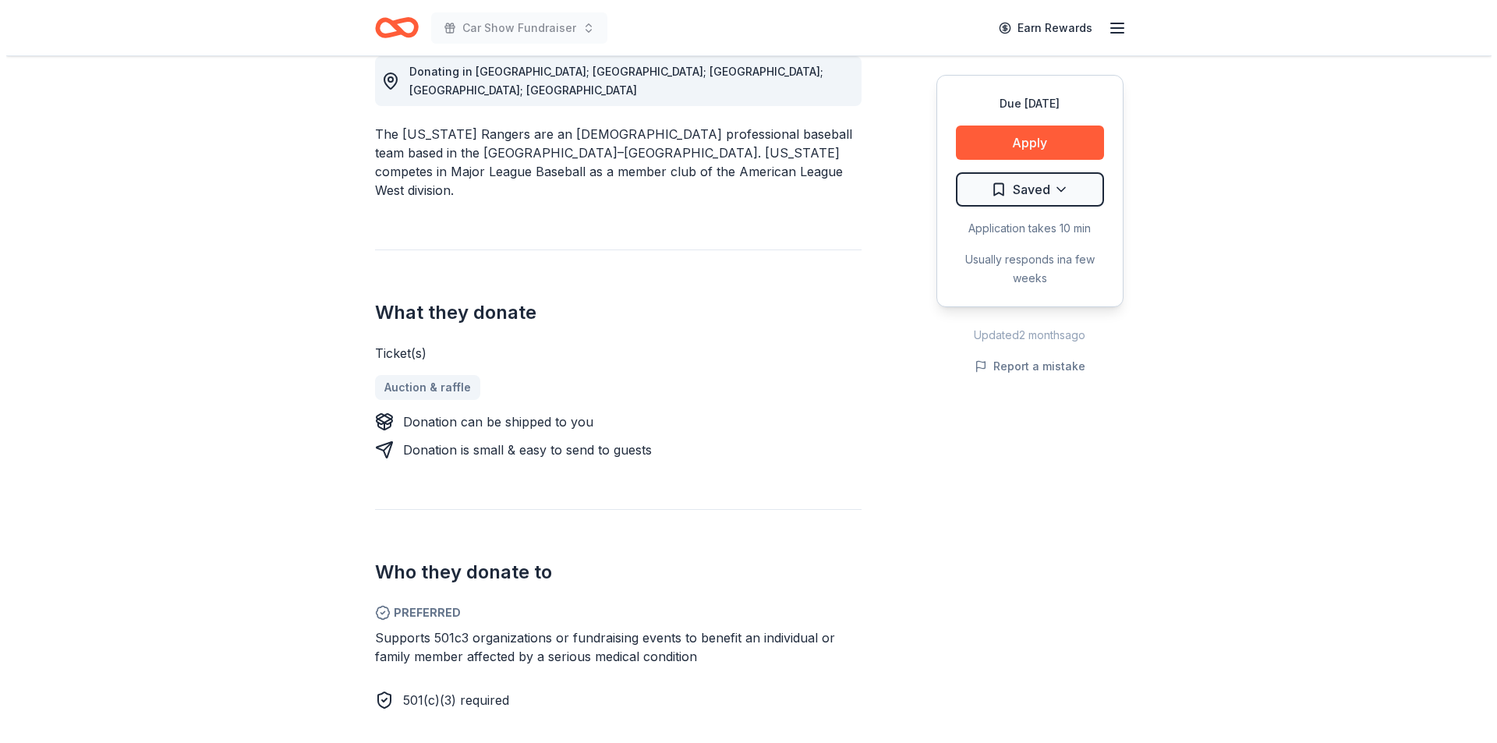
scroll to position [468, 0]
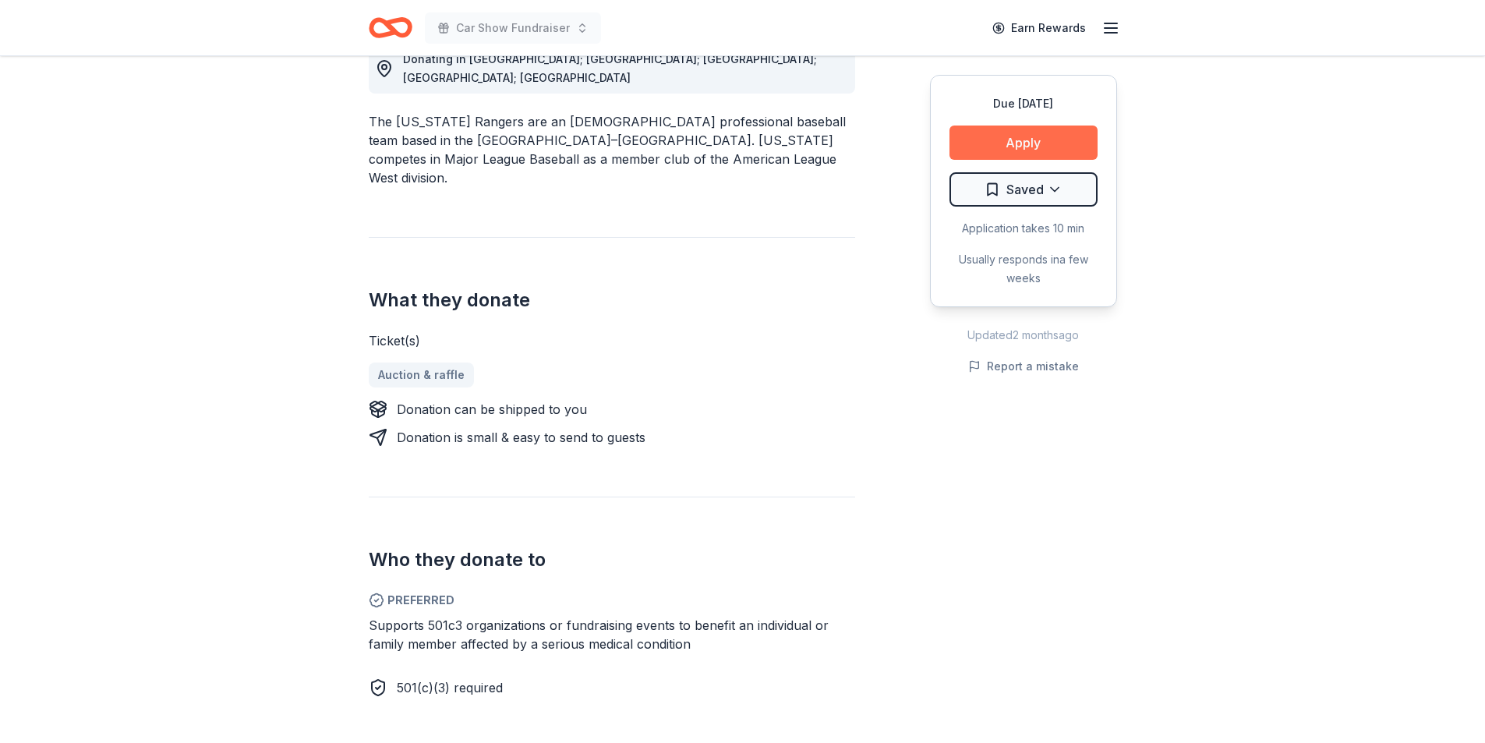
click at [1007, 138] on button "Apply" at bounding box center [1023, 143] width 148 height 34
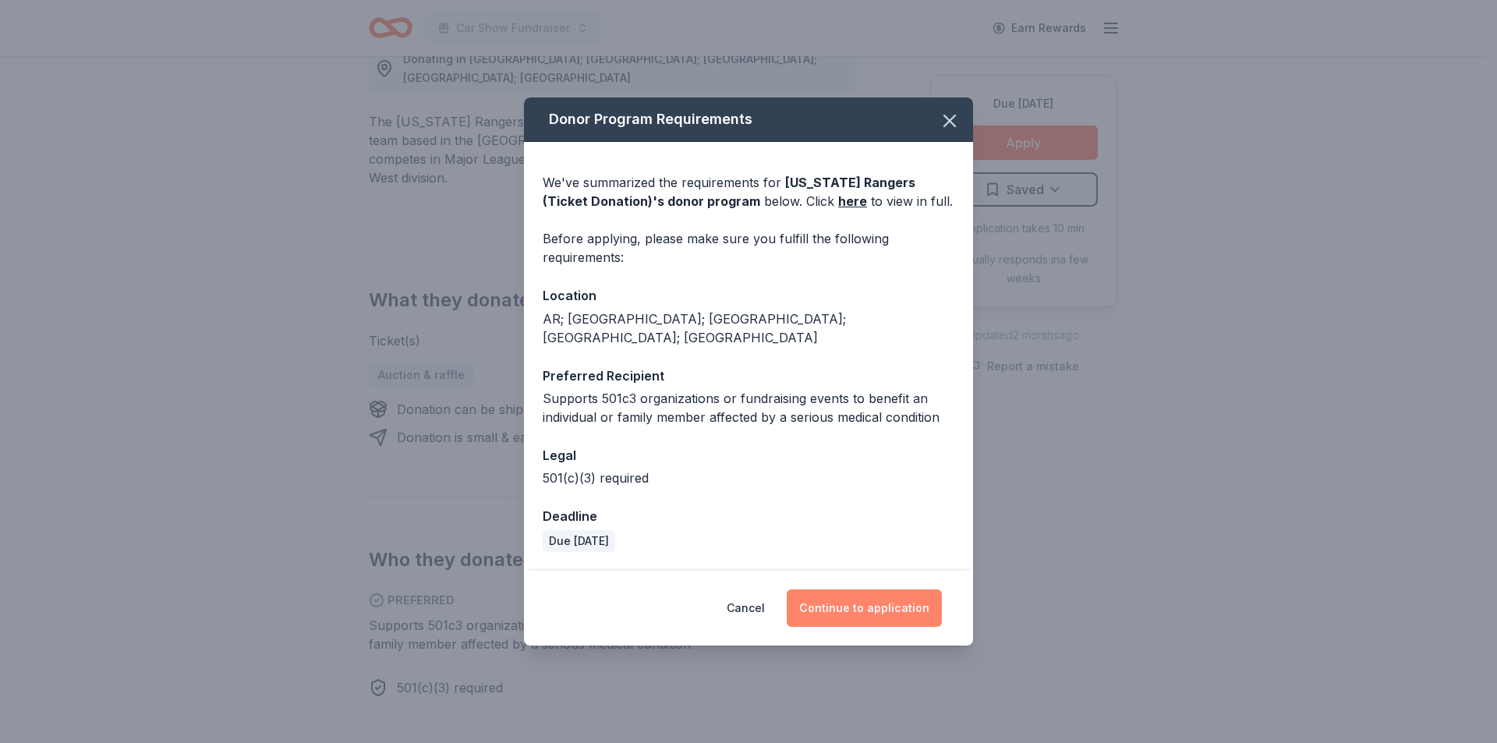
click at [843, 589] on button "Continue to application" at bounding box center [864, 607] width 155 height 37
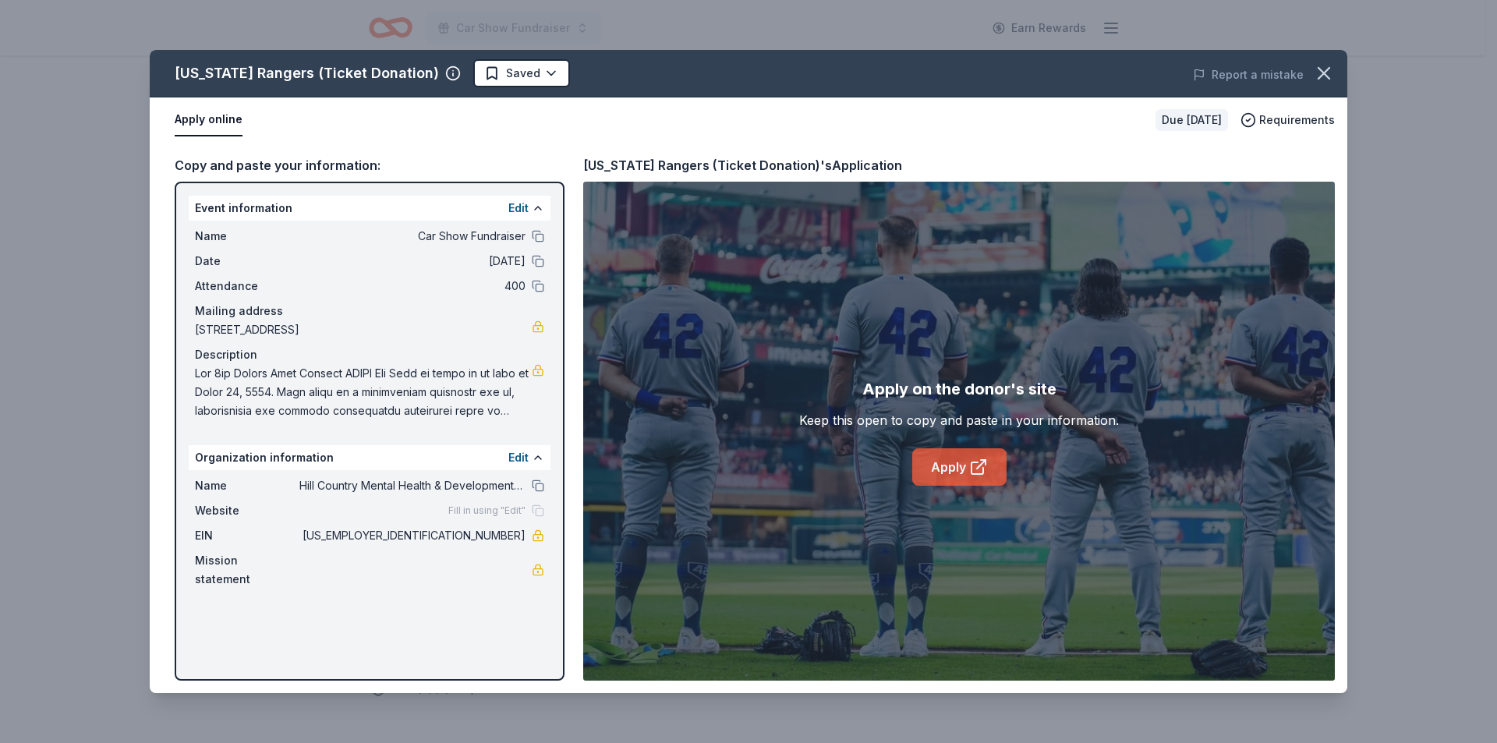
click at [966, 473] on link "Apply" at bounding box center [959, 466] width 94 height 37
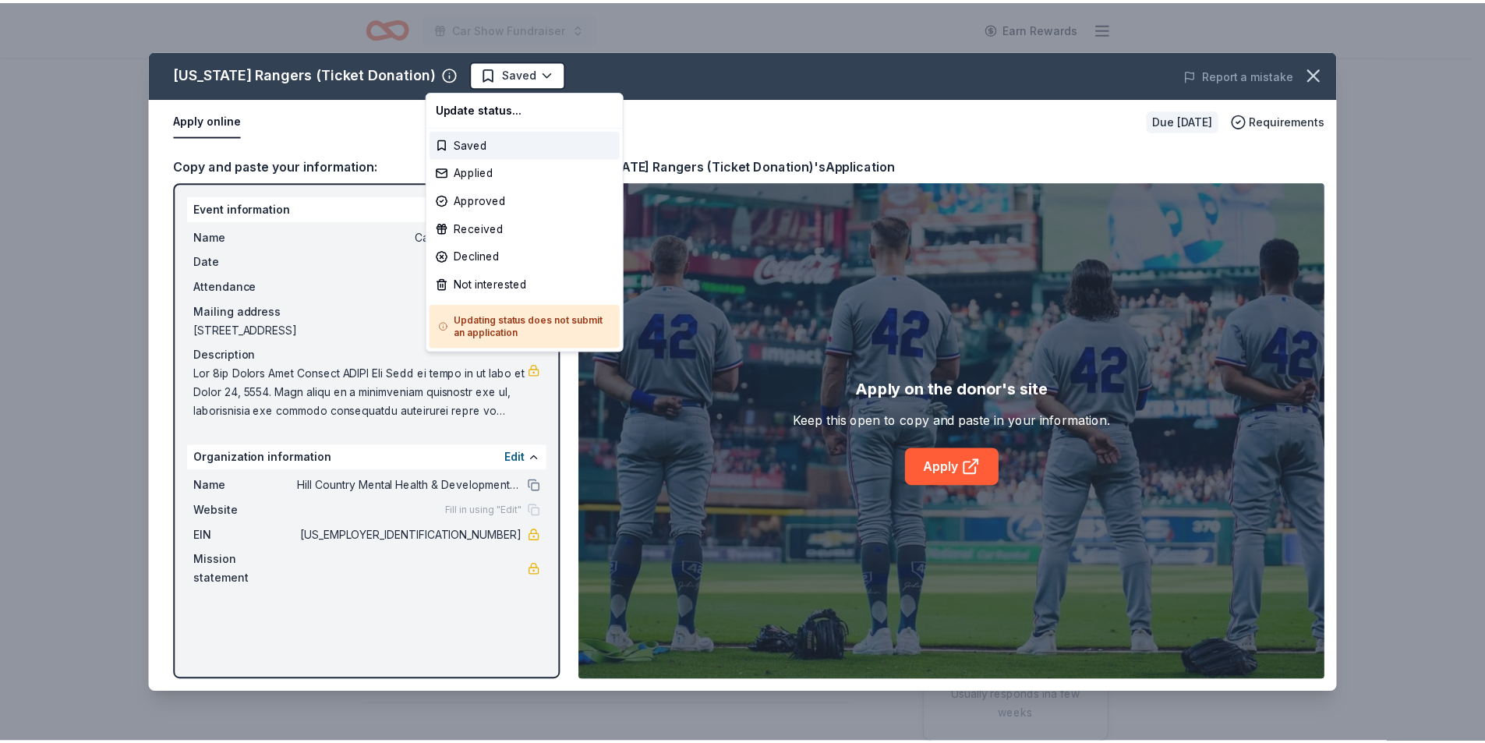
scroll to position [0, 0]
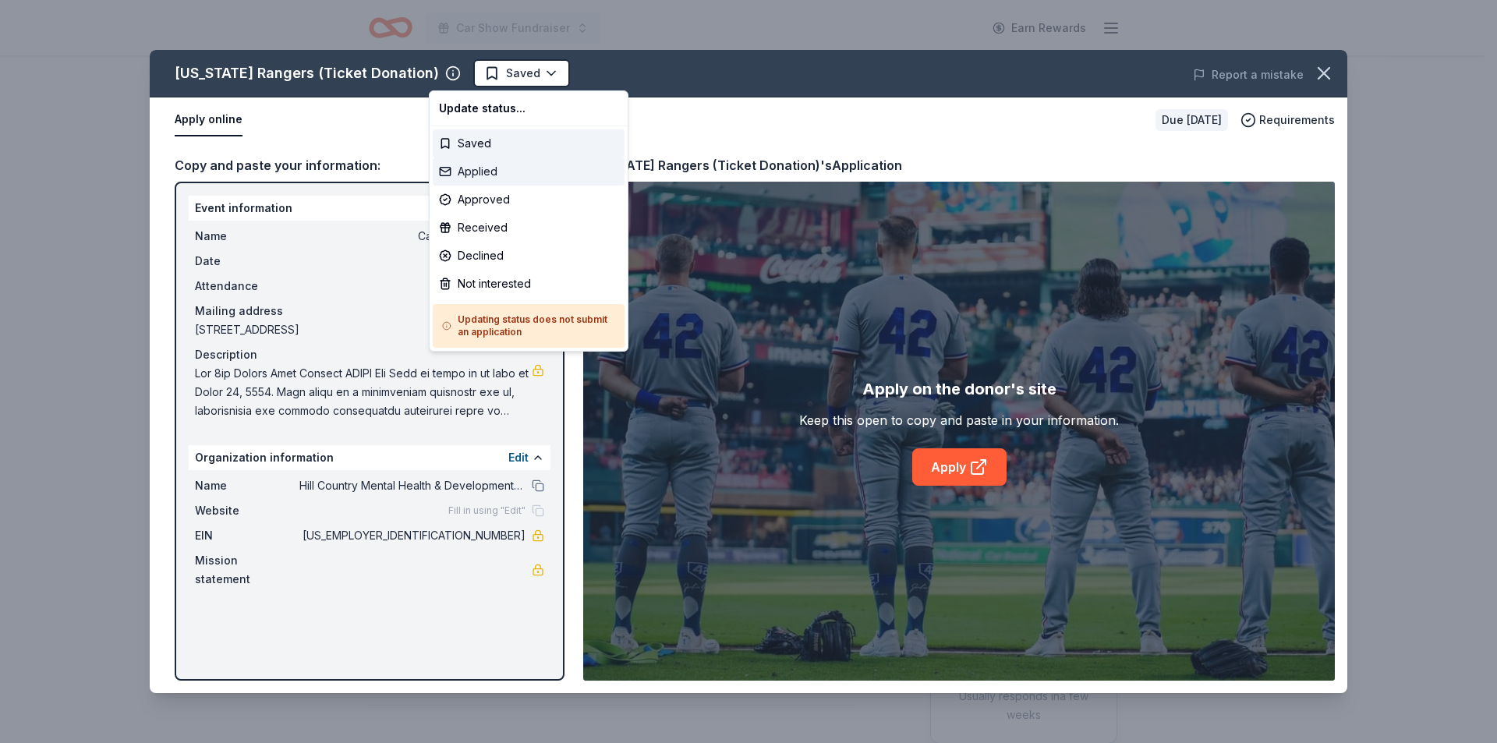
click at [462, 169] on div "Applied" at bounding box center [529, 171] width 192 height 28
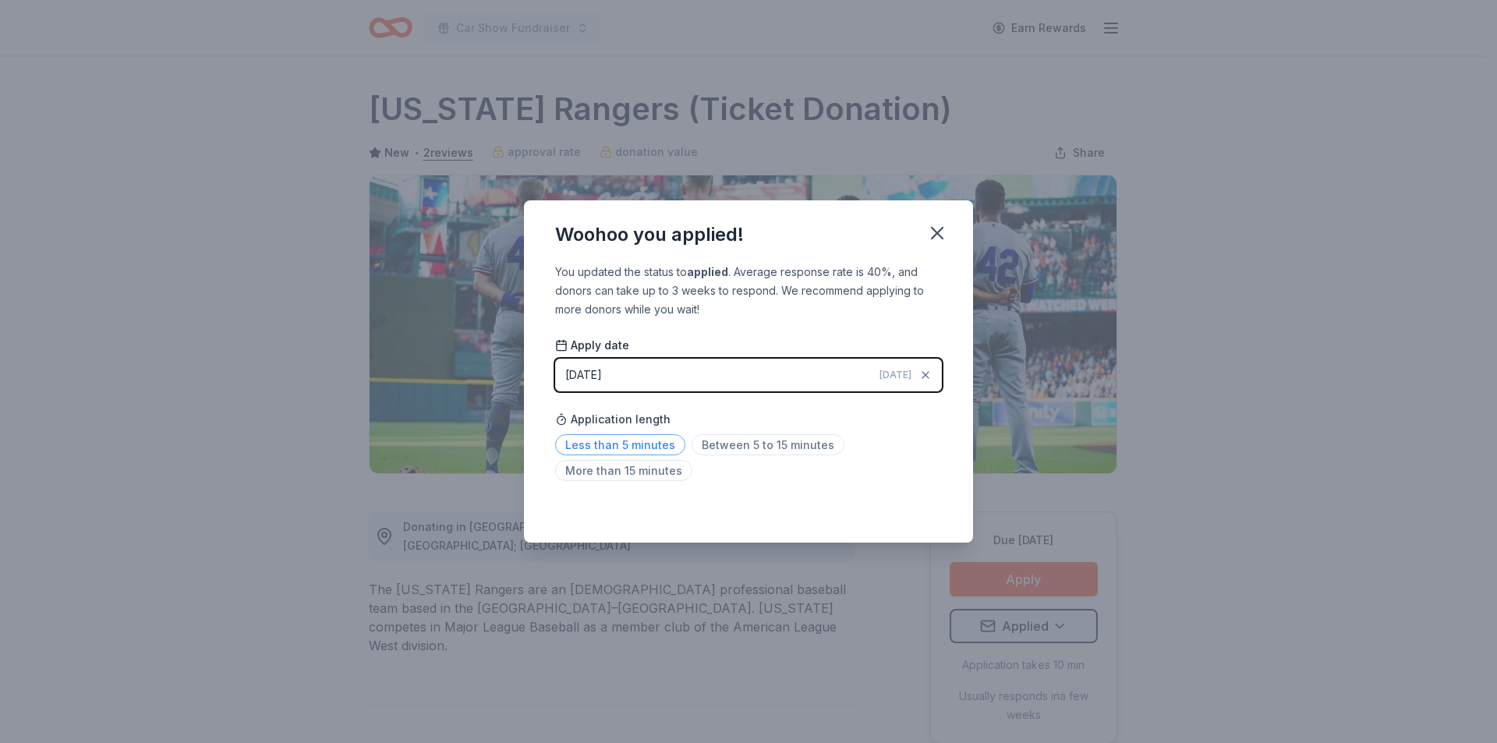
click at [665, 443] on span "Less than 5 minutes" at bounding box center [620, 444] width 130 height 21
click at [921, 511] on div "Saved" at bounding box center [748, 508] width 387 height 19
click at [932, 231] on icon "button" at bounding box center [937, 233] width 22 height 22
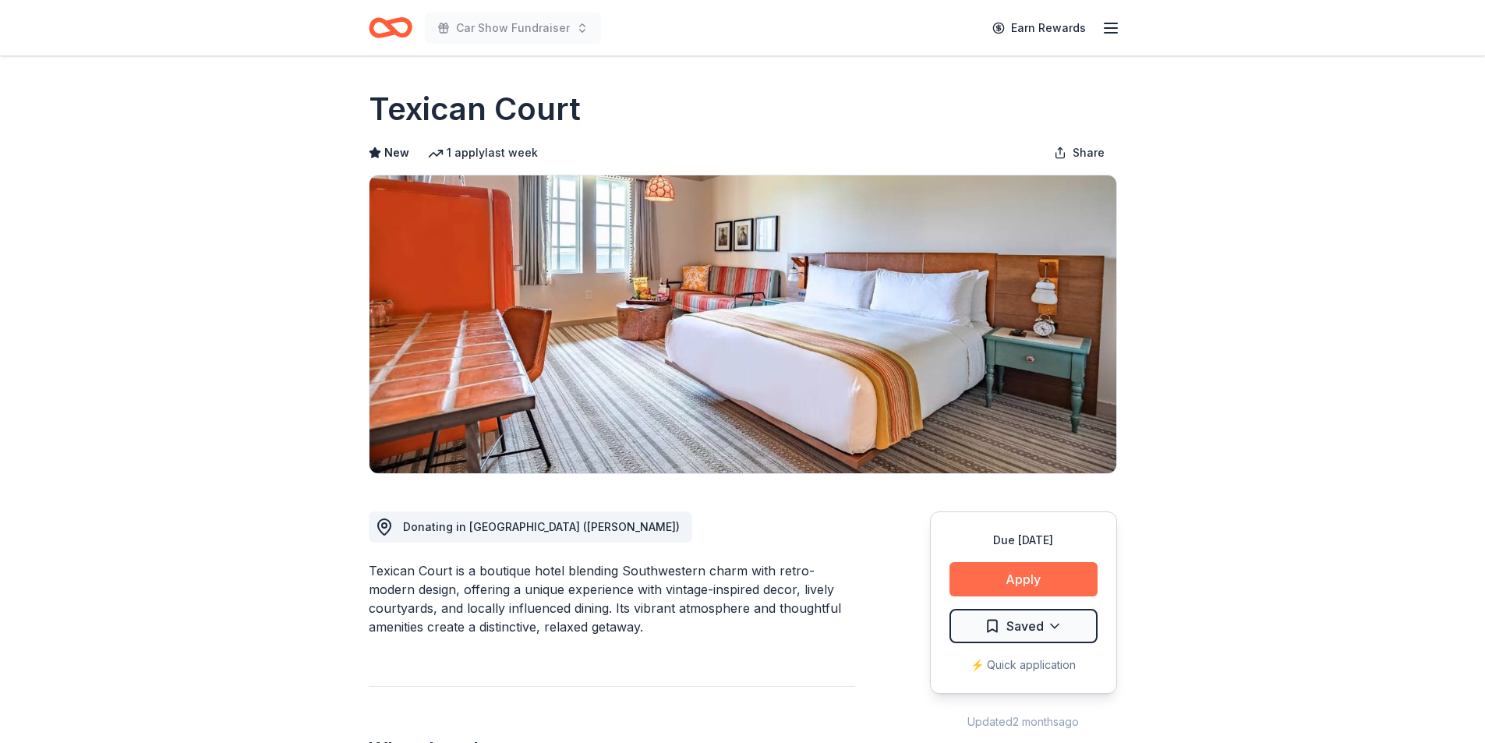
click at [992, 583] on button "Apply" at bounding box center [1023, 579] width 148 height 34
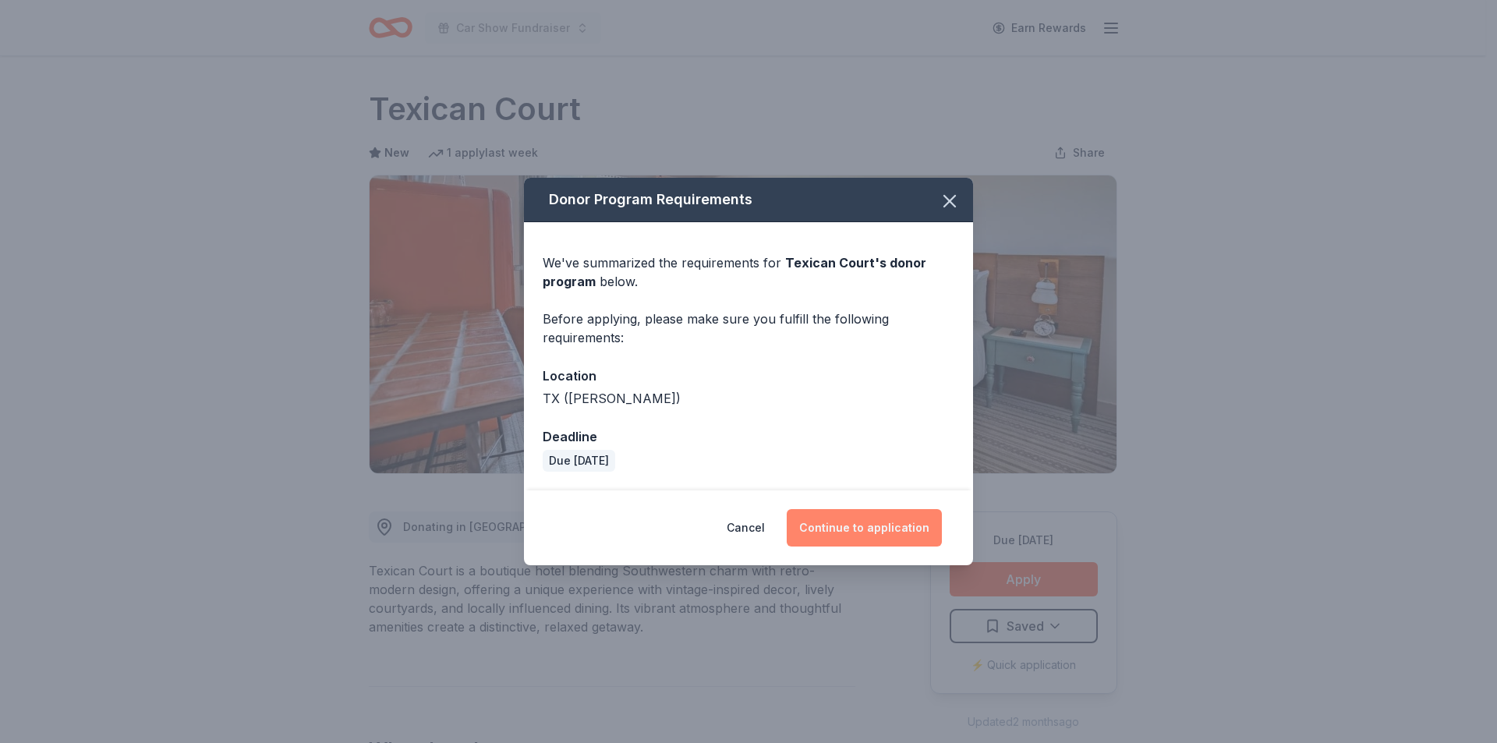
click at [843, 529] on button "Continue to application" at bounding box center [864, 527] width 155 height 37
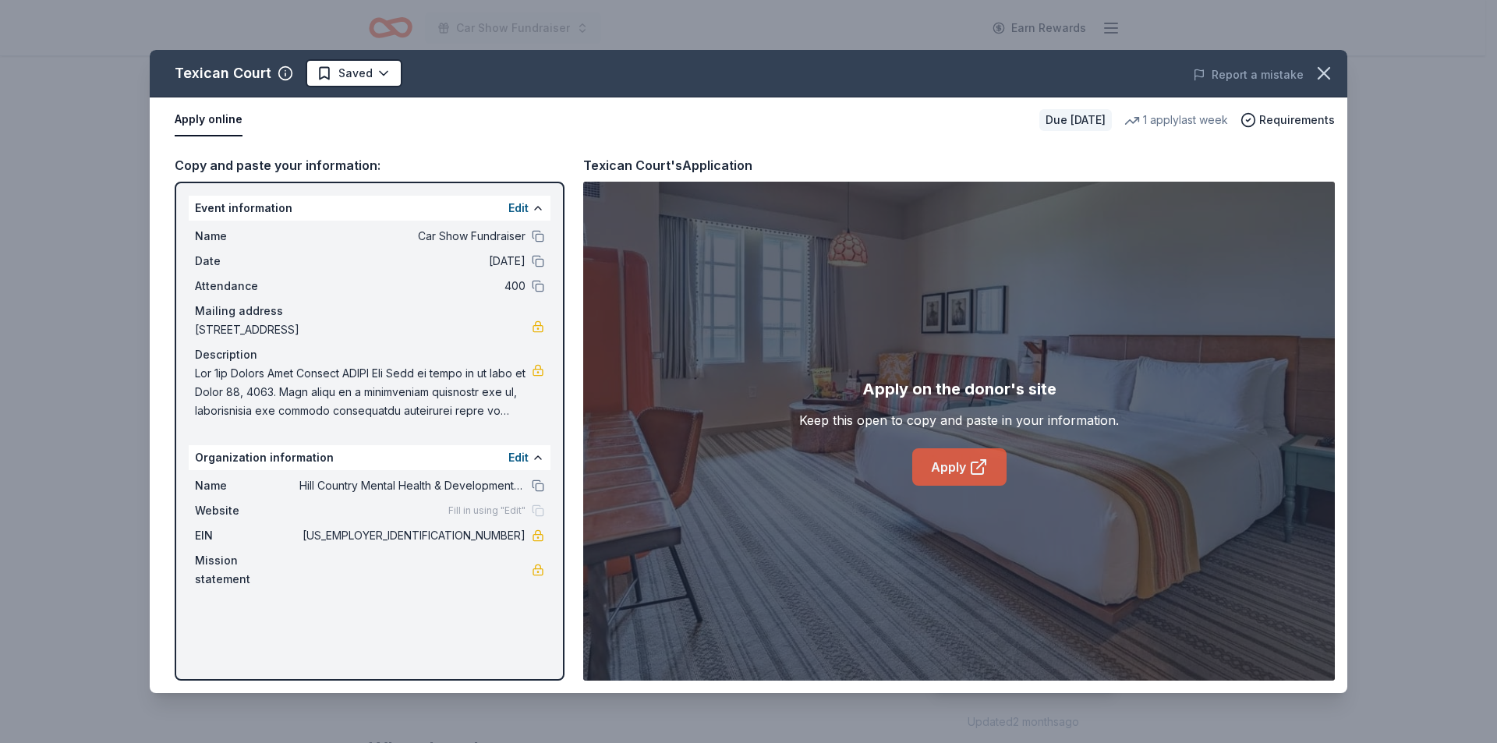
click at [933, 460] on link "Apply" at bounding box center [959, 466] width 94 height 37
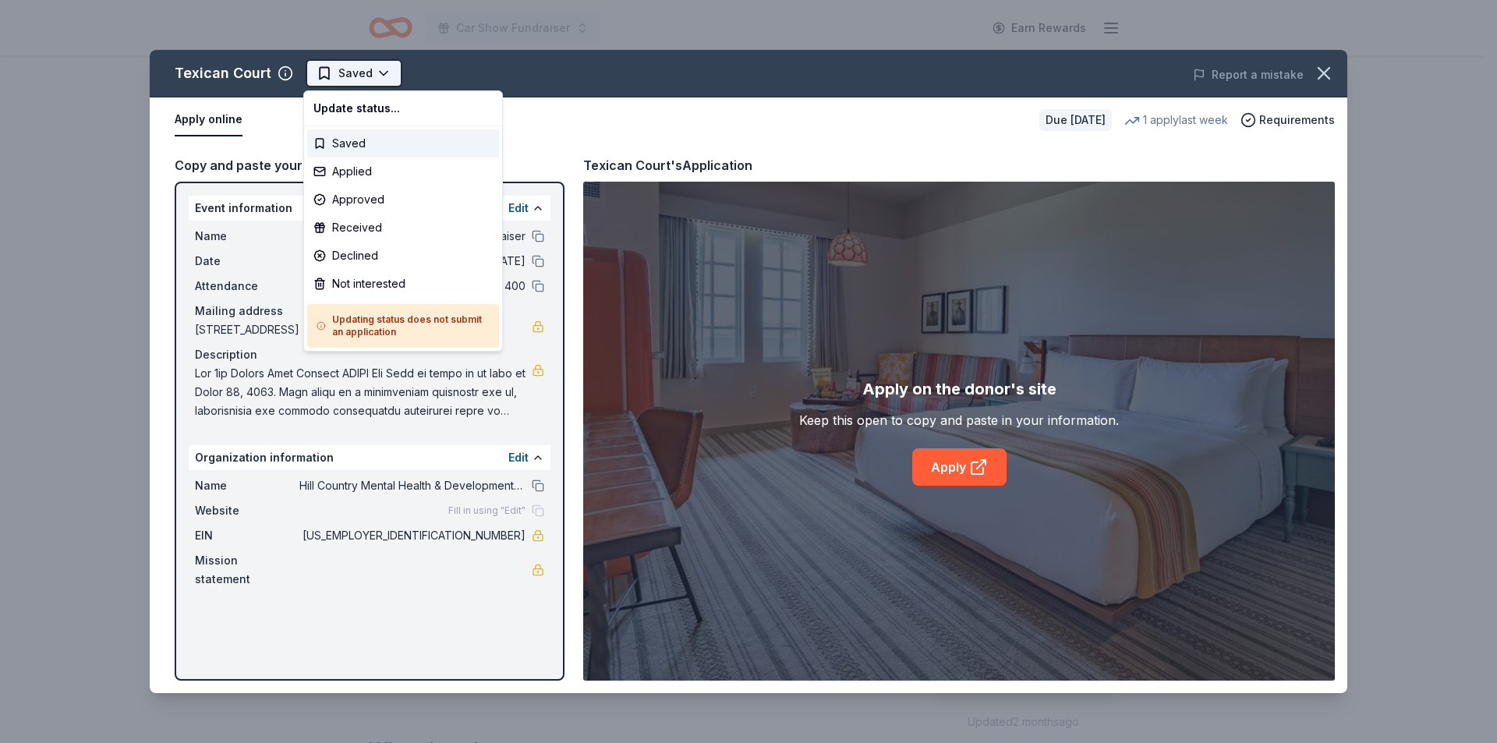
click at [359, 69] on html "Car Show Fundraiser Earn Rewards Due in 188 days Share Texican Court New 1 appl…" at bounding box center [748, 371] width 1497 height 743
click at [345, 170] on div "Applied" at bounding box center [403, 171] width 192 height 28
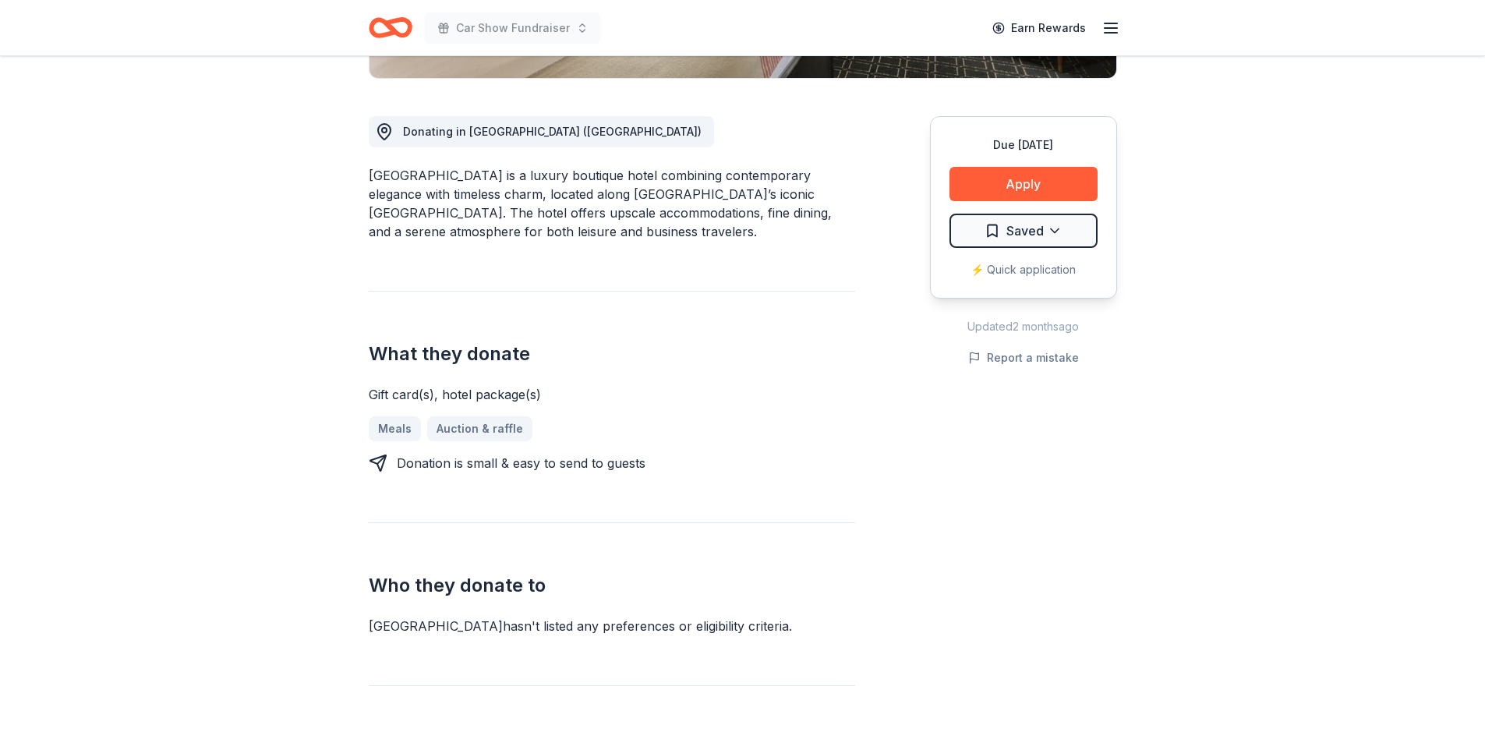
scroll to position [312, 0]
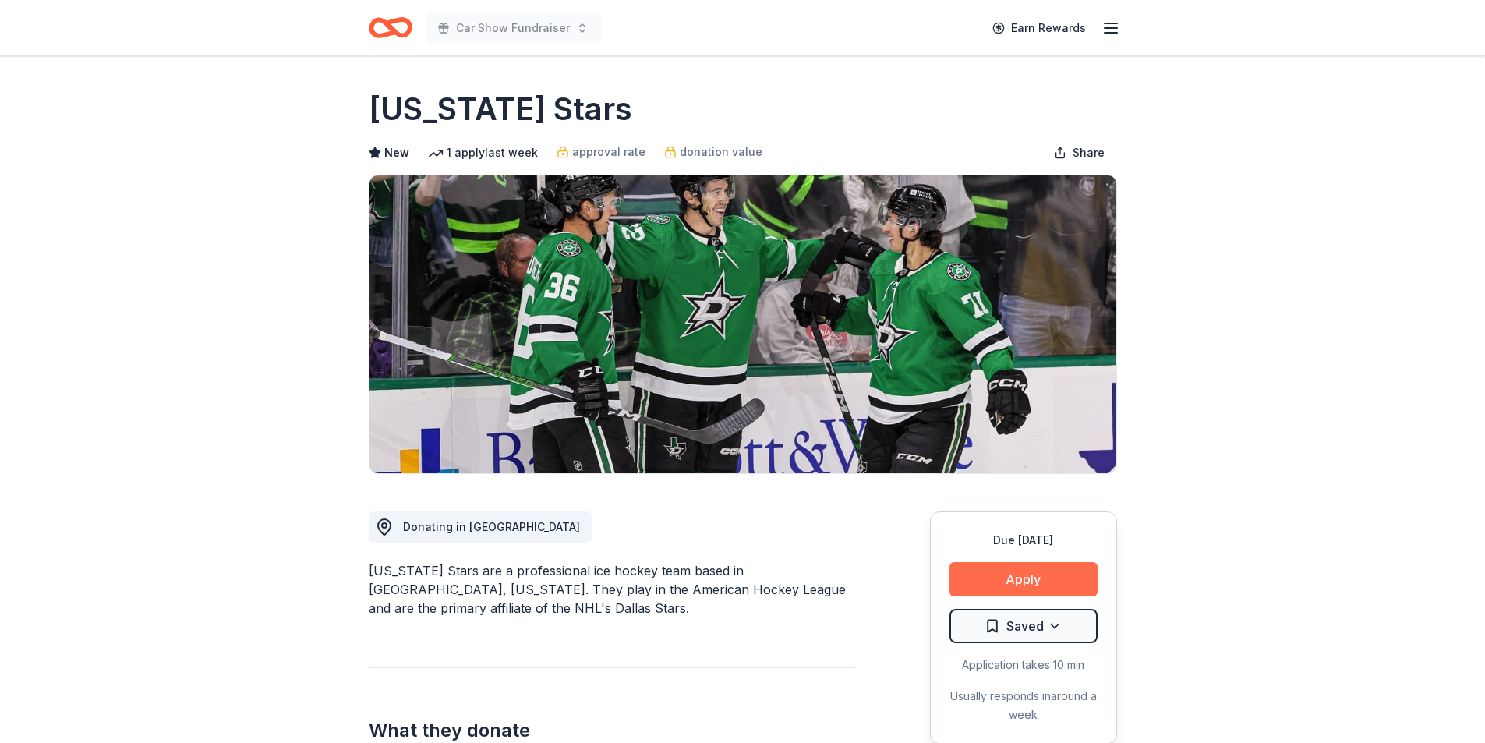
click at [1050, 578] on button "Apply" at bounding box center [1023, 579] width 148 height 34
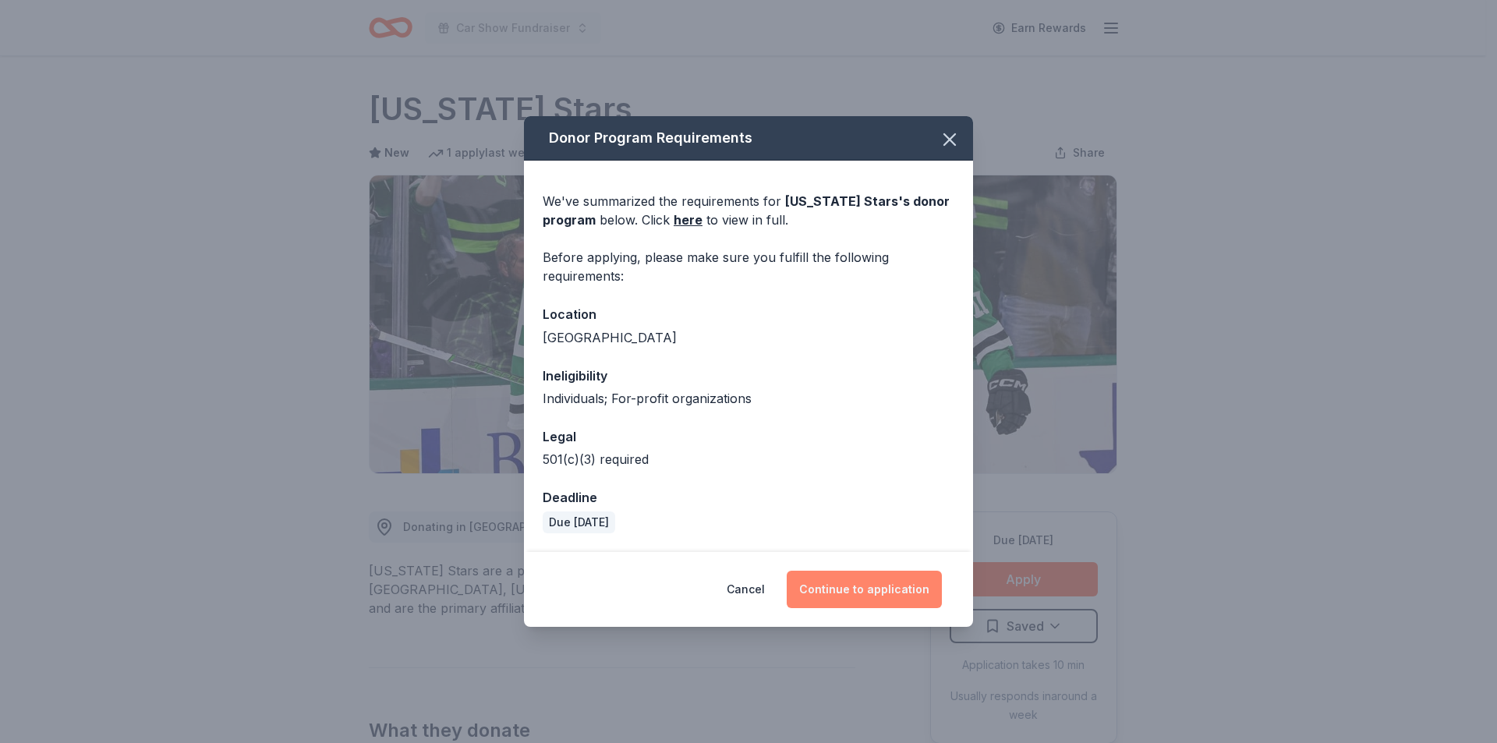
click at [867, 585] on button "Continue to application" at bounding box center [864, 589] width 155 height 37
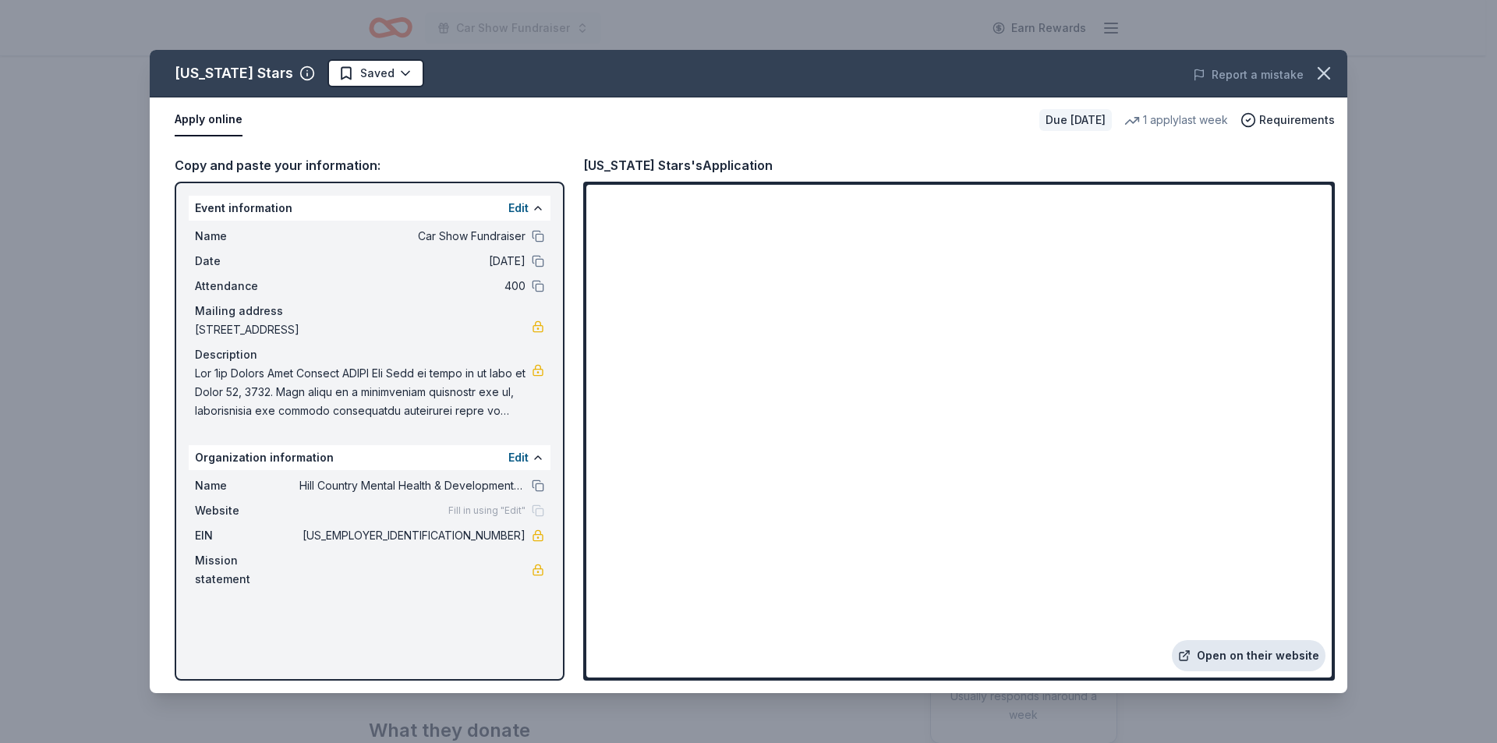
click at [1238, 654] on link "Open on their website" at bounding box center [1249, 655] width 154 height 31
click at [355, 77] on html "Car Show Fundraiser Earn Rewards Due in 190 days Share Texas Stars New 1 apply …" at bounding box center [748, 371] width 1497 height 743
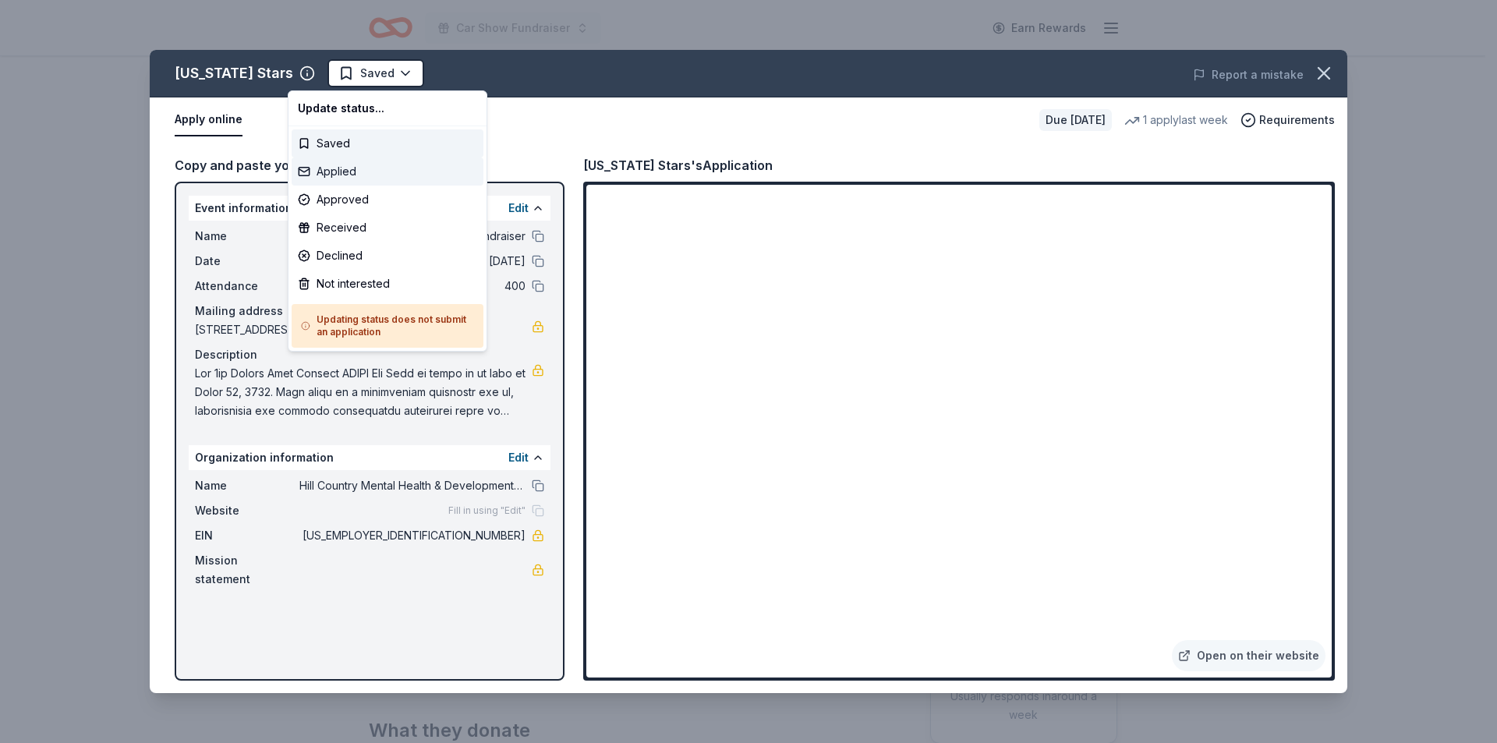
click at [346, 166] on div "Applied" at bounding box center [388, 171] width 192 height 28
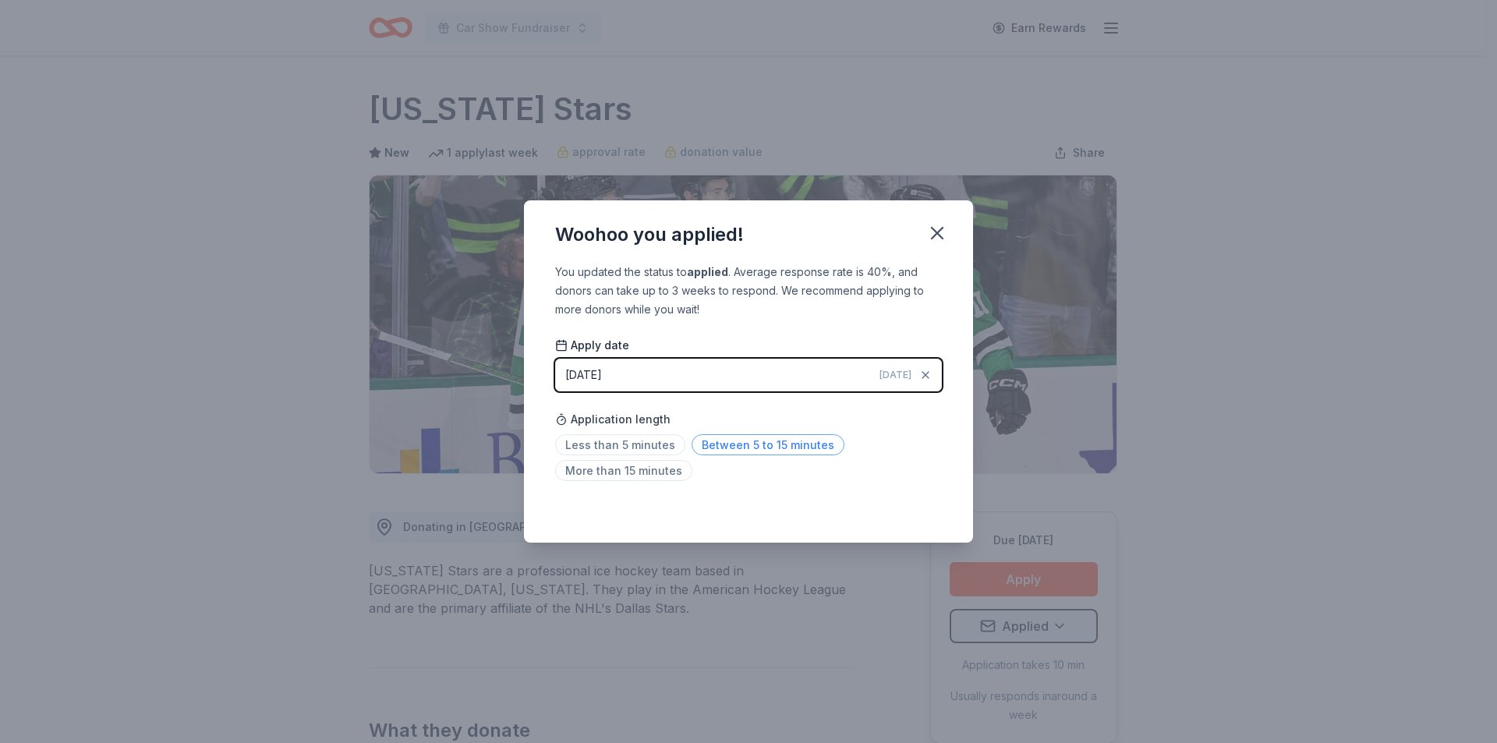
click at [716, 447] on span "Between 5 to 15 minutes" at bounding box center [767, 444] width 153 height 21
click at [937, 230] on icon "button" at bounding box center [937, 233] width 22 height 22
